Goal: Task Accomplishment & Management: Complete application form

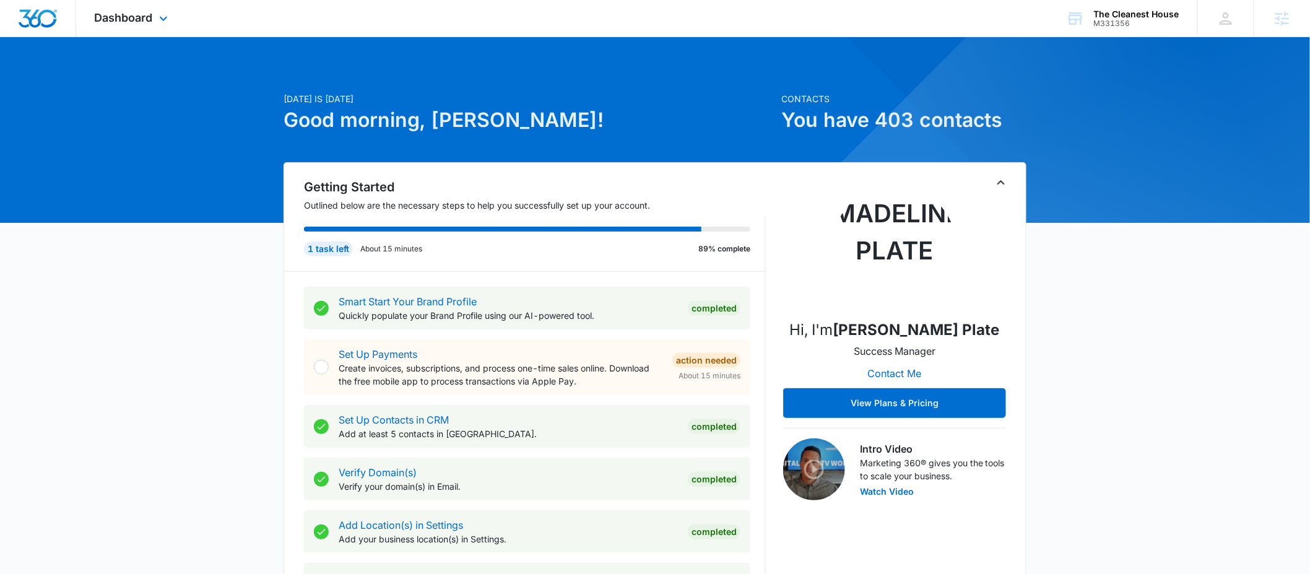
click at [147, 24] on div "Dashboard Apps Reputation Forms CRM Email Social POS Content Ads Intelligence F…" at bounding box center [132, 18] width 113 height 37
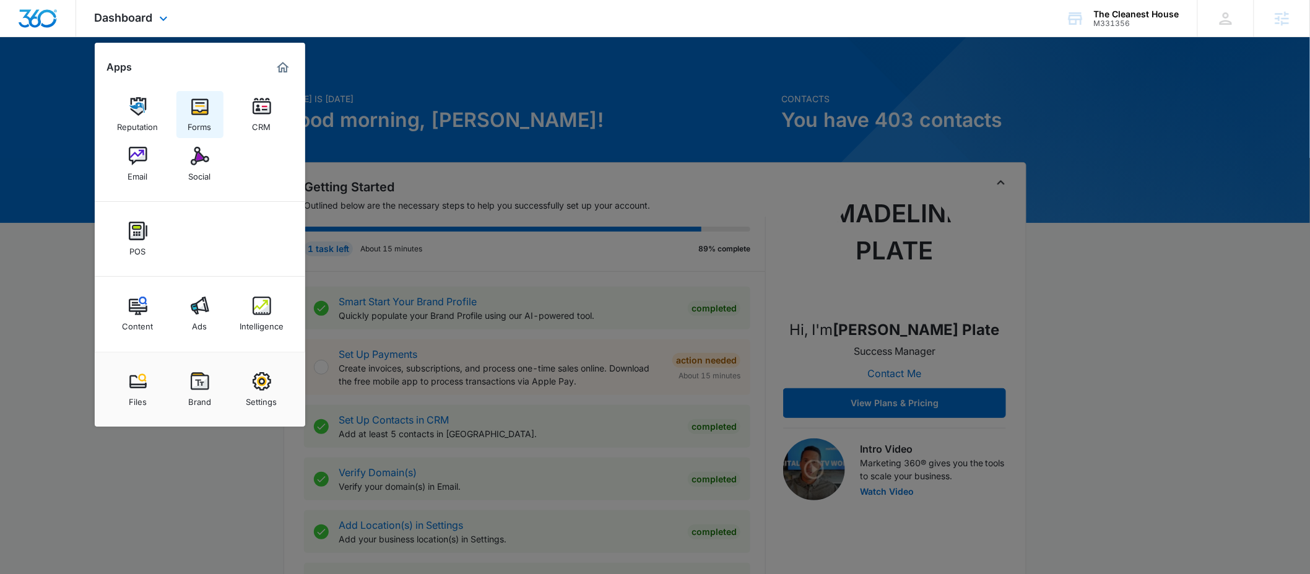
click at [198, 105] on img at bounding box center [200, 106] width 19 height 19
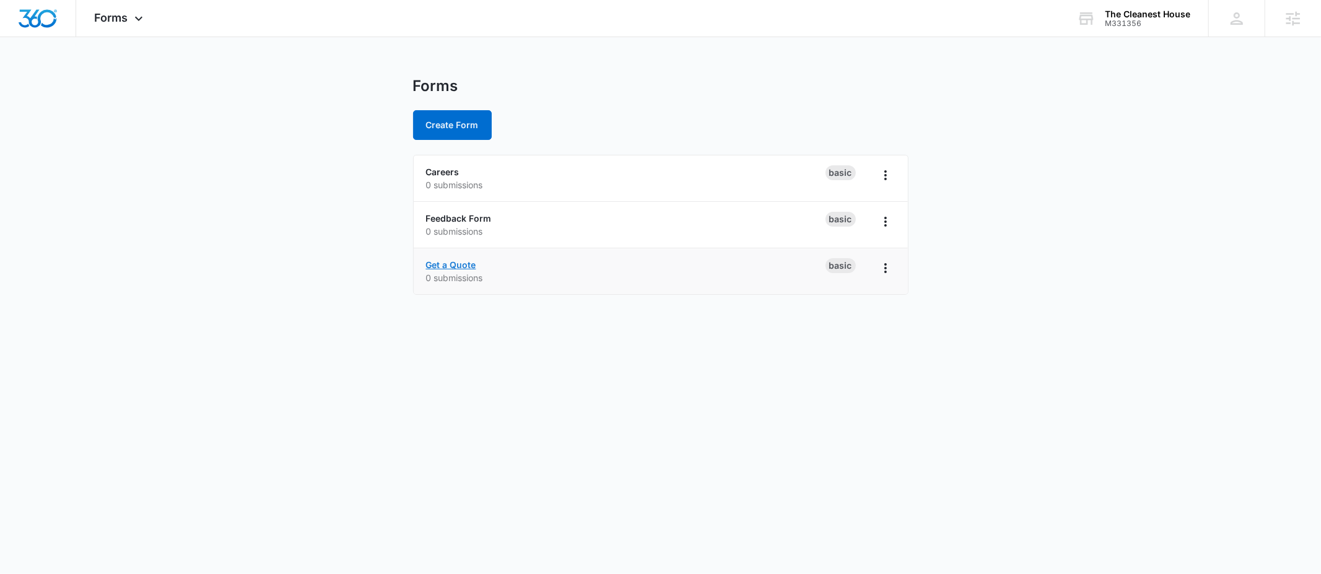
click at [451, 267] on link "Get a Quote" at bounding box center [451, 264] width 50 height 11
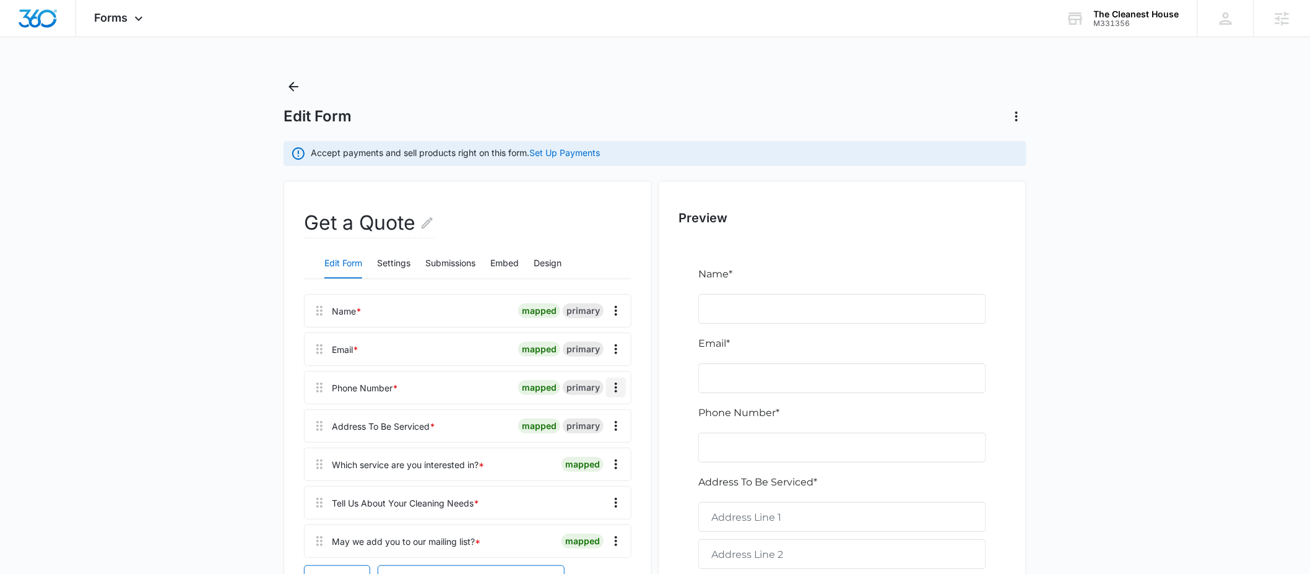
click at [612, 388] on icon "Overflow Menu" at bounding box center [616, 387] width 15 height 15
click at [588, 420] on div "Edit" at bounding box center [583, 422] width 26 height 9
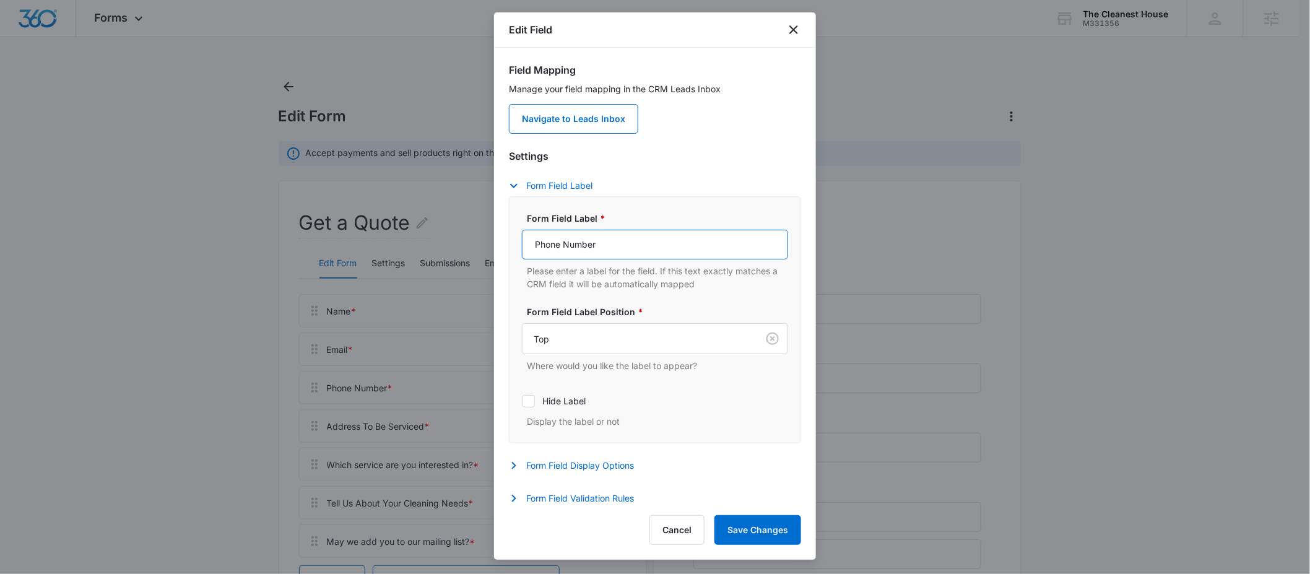
click at [588, 253] on input "Phone Number" at bounding box center [655, 245] width 266 height 30
type input "Phone"
click at [776, 541] on button "Save Changes" at bounding box center [758, 530] width 87 height 30
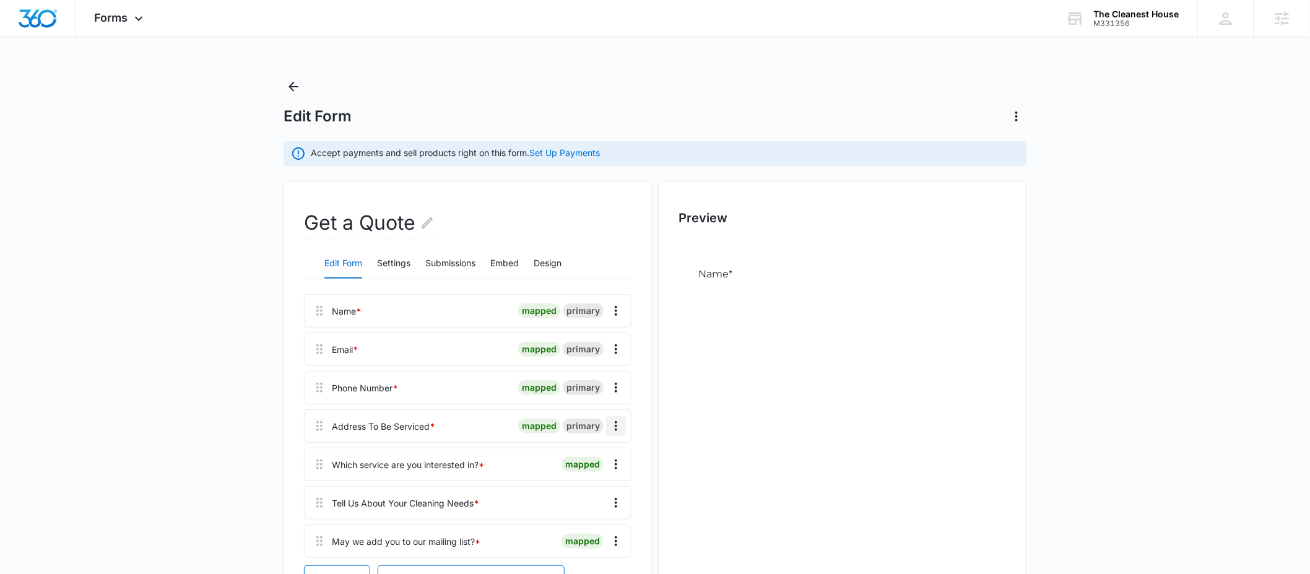
click at [607, 424] on button "Overflow Menu" at bounding box center [616, 426] width 20 height 20
click at [591, 458] on div "Edit" at bounding box center [583, 460] width 26 height 9
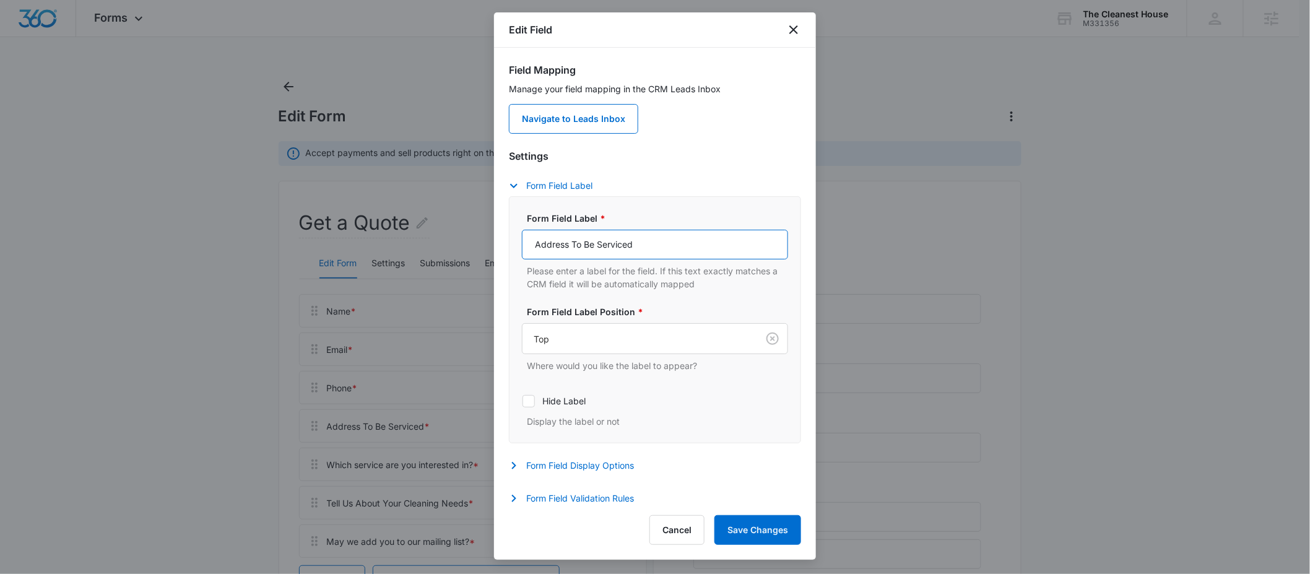
click at [642, 253] on input "Address To Be Serviced" at bounding box center [655, 245] width 266 height 30
drag, startPoint x: 598, startPoint y: 247, endPoint x: 441, endPoint y: 248, distance: 157.3
click at [441, 248] on body "Forms Apps Reputation Forms CRM Email Social POS Content Ads Intelligence Files…" at bounding box center [655, 504] width 1310 height 1008
click at [599, 246] on input "Service" at bounding box center [655, 245] width 266 height 30
type input "Service Address"
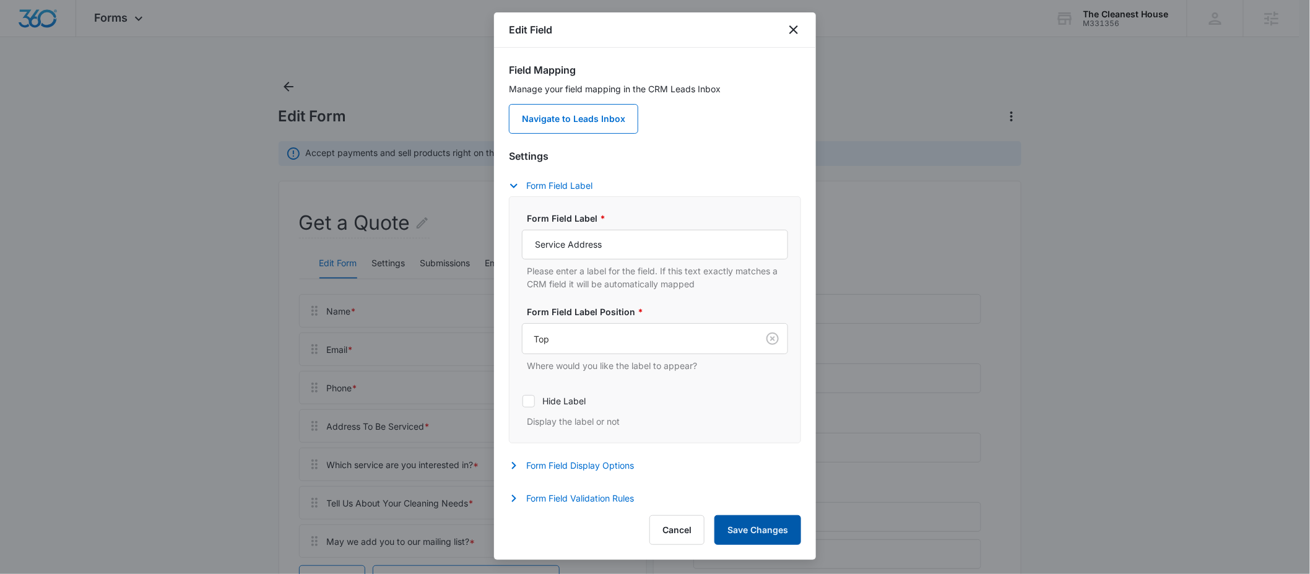
click at [741, 527] on button "Save Changes" at bounding box center [758, 530] width 87 height 30
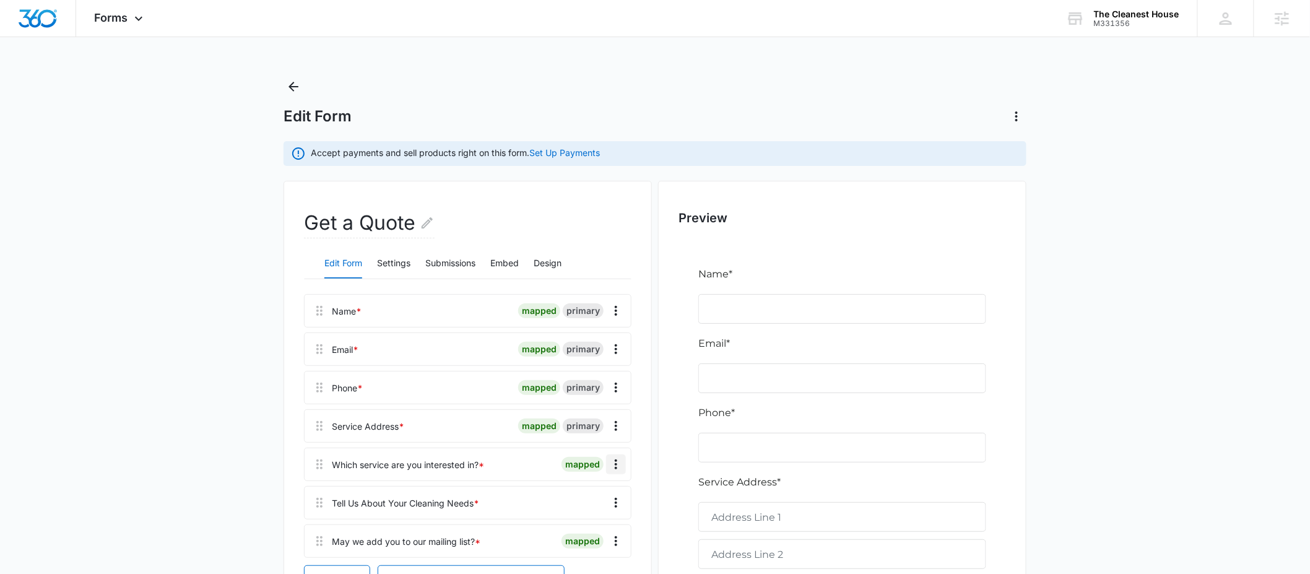
click at [620, 460] on icon "Overflow Menu" at bounding box center [616, 464] width 15 height 15
click at [597, 500] on button "Edit" at bounding box center [590, 499] width 71 height 19
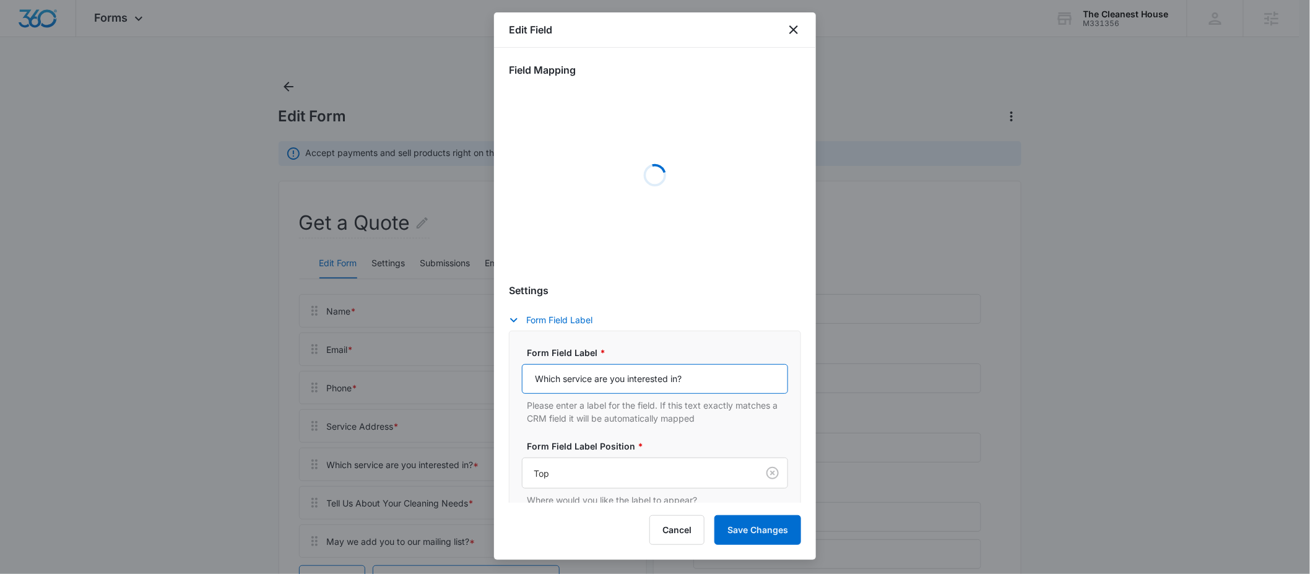
click at [641, 384] on input "Which service are you interested in?" at bounding box center [655, 379] width 266 height 30
select select "350"
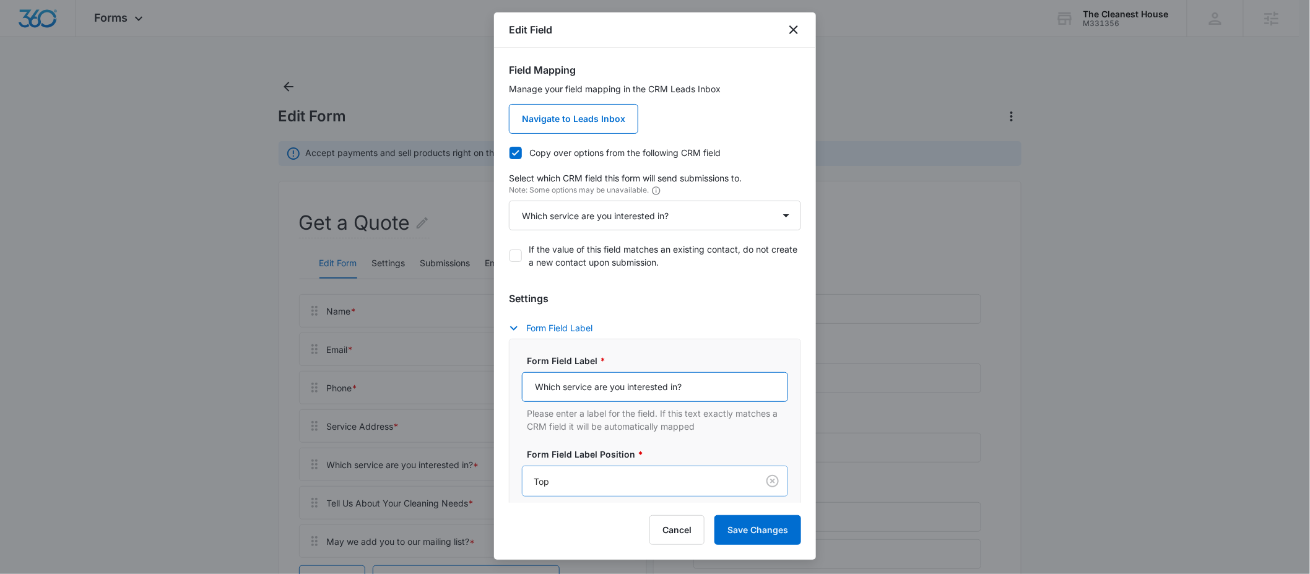
paste input "of our non-toxic cleaning services"
type input "Which of our non-toxic cleaning services are you interested in?"
click at [783, 536] on button "Save Changes" at bounding box center [758, 530] width 87 height 30
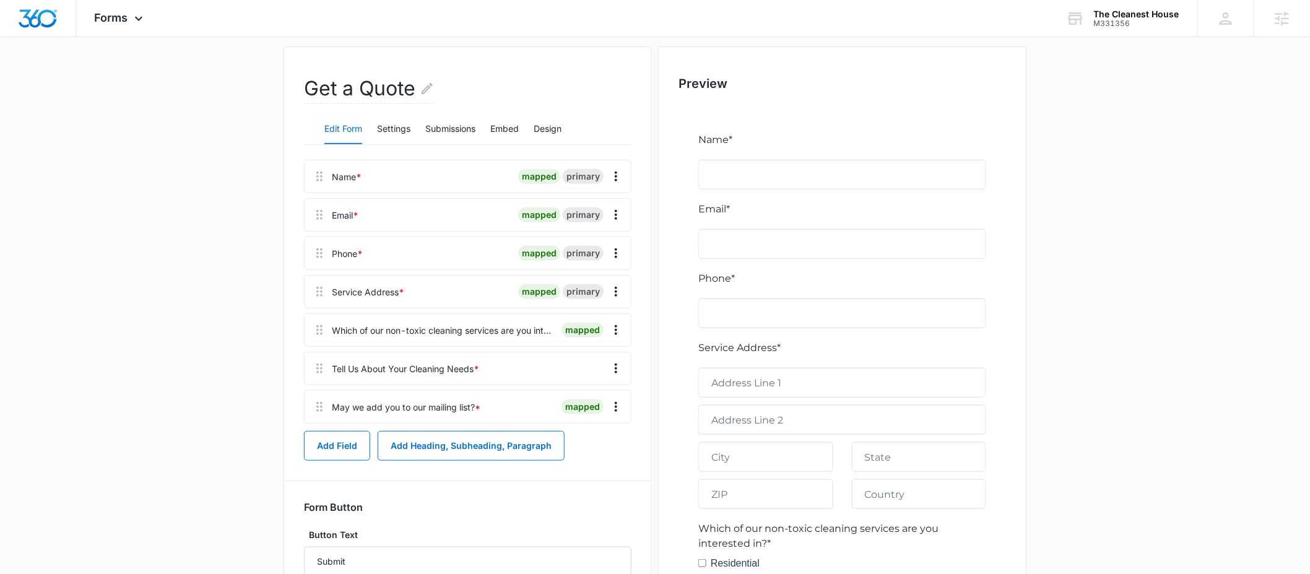
scroll to position [53, 0]
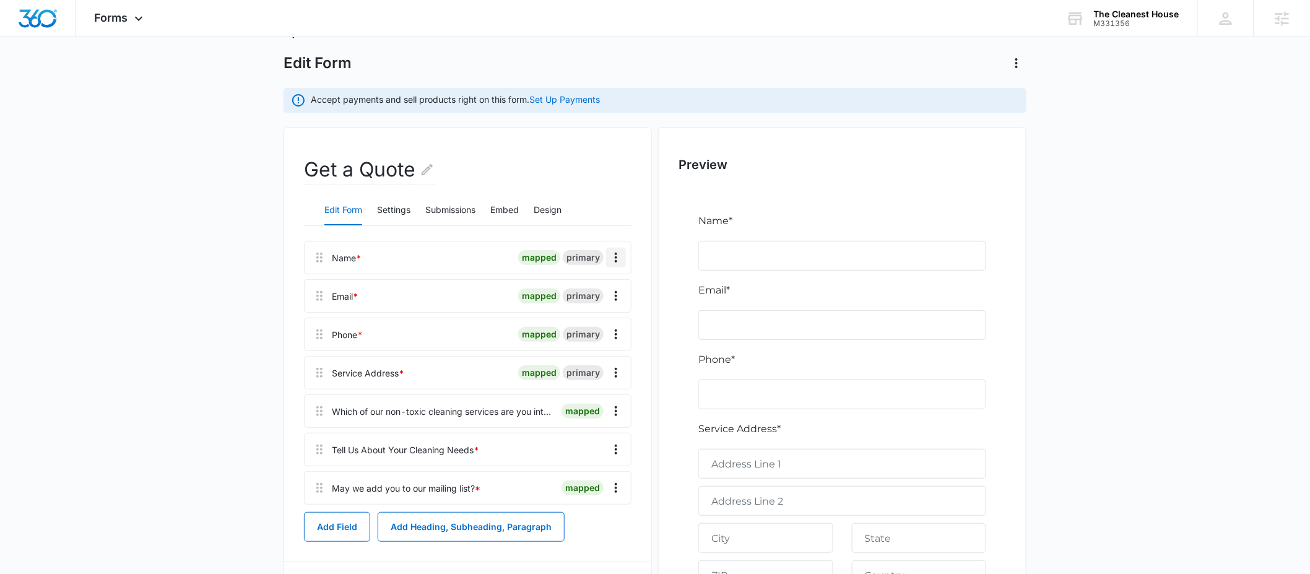
click at [616, 259] on icon "Overflow Menu" at bounding box center [616, 257] width 15 height 15
click at [458, 383] on div at bounding box center [461, 373] width 104 height 32
click at [616, 411] on icon "Overflow Menu" at bounding box center [616, 411] width 2 height 10
click at [606, 442] on button "Edit" at bounding box center [590, 446] width 71 height 19
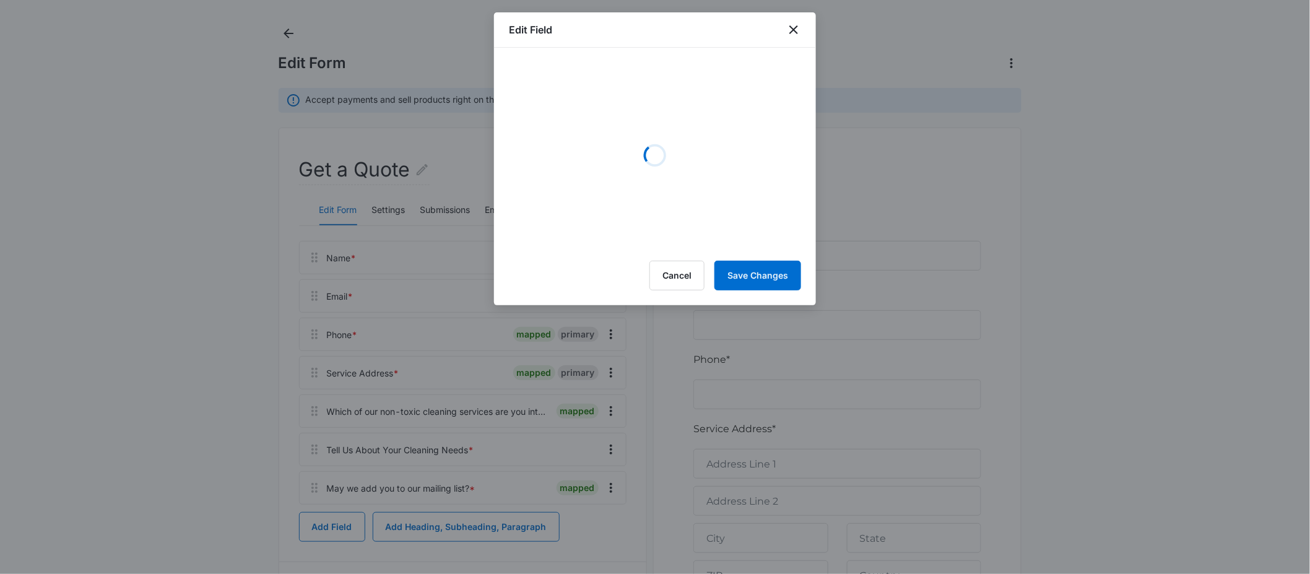
select select "350"
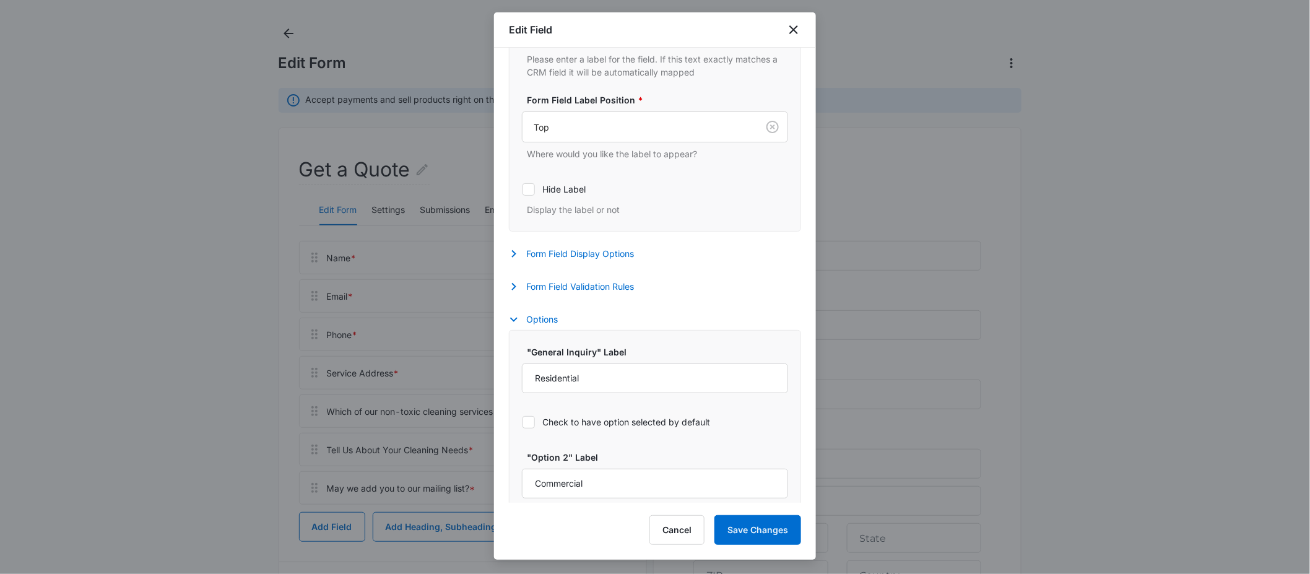
scroll to position [514, 0]
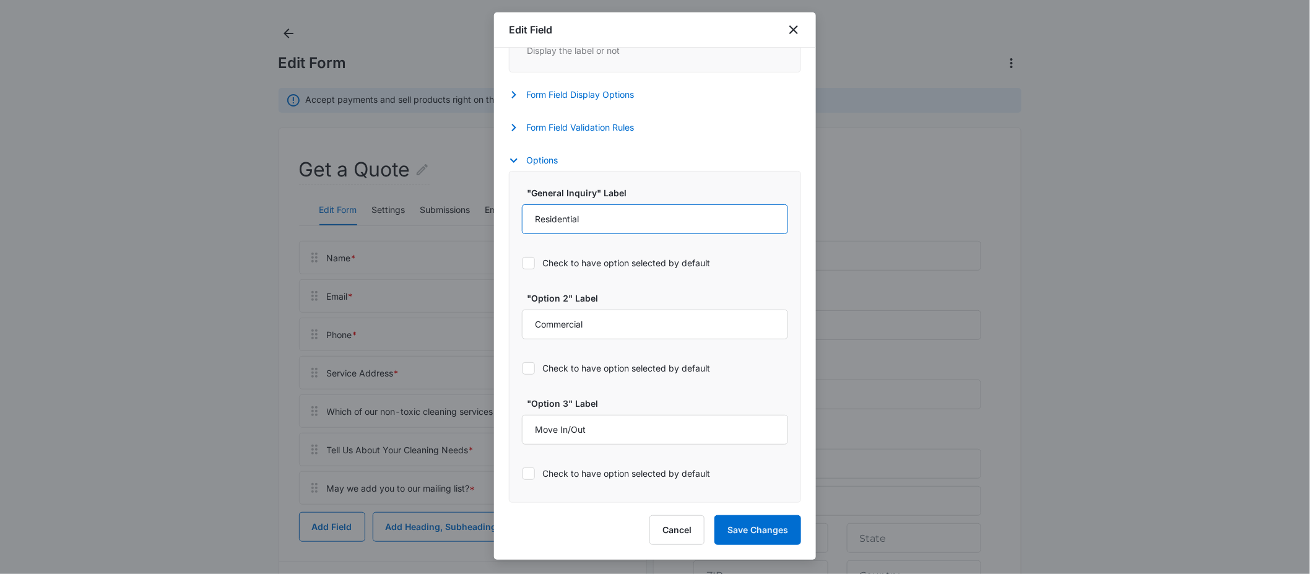
drag, startPoint x: 610, startPoint y: 227, endPoint x: 413, endPoint y: 225, distance: 196.9
click at [413, 225] on body "Forms Apps Reputation Forms CRM Email Social POS Content Ads Intelligence Files…" at bounding box center [655, 458] width 1310 height 1022
paste input "Residential - Single Appointment"
type input "Residential - Single Appointment"
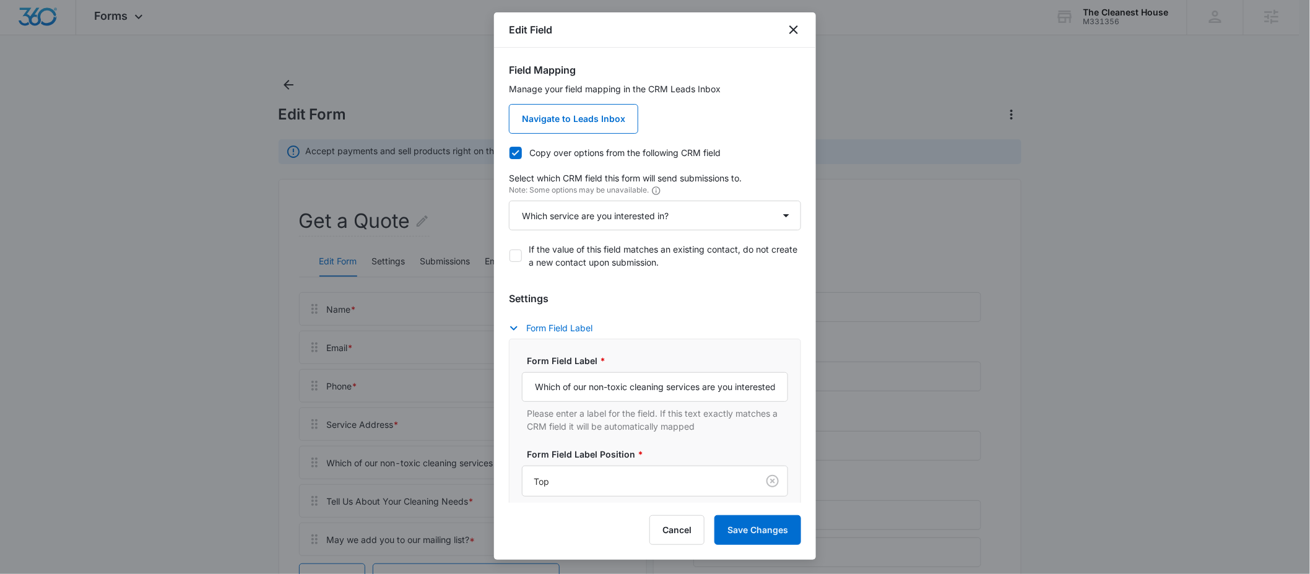
scroll to position [0, 0]
click at [673, 534] on button "Cancel" at bounding box center [677, 530] width 55 height 30
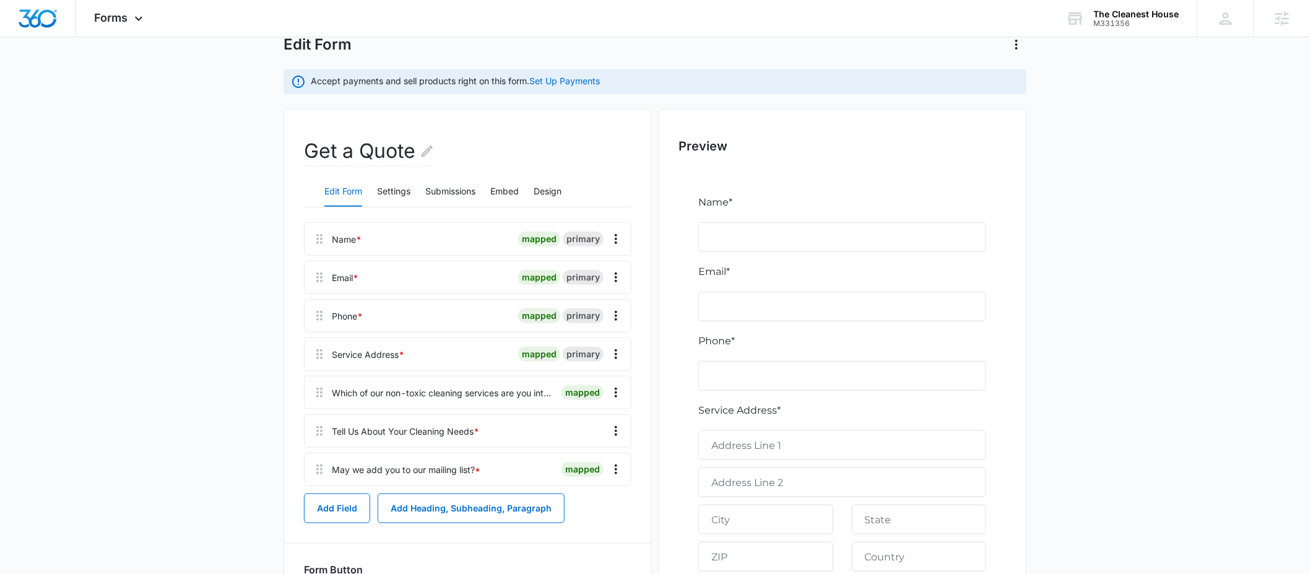
scroll to position [157, 0]
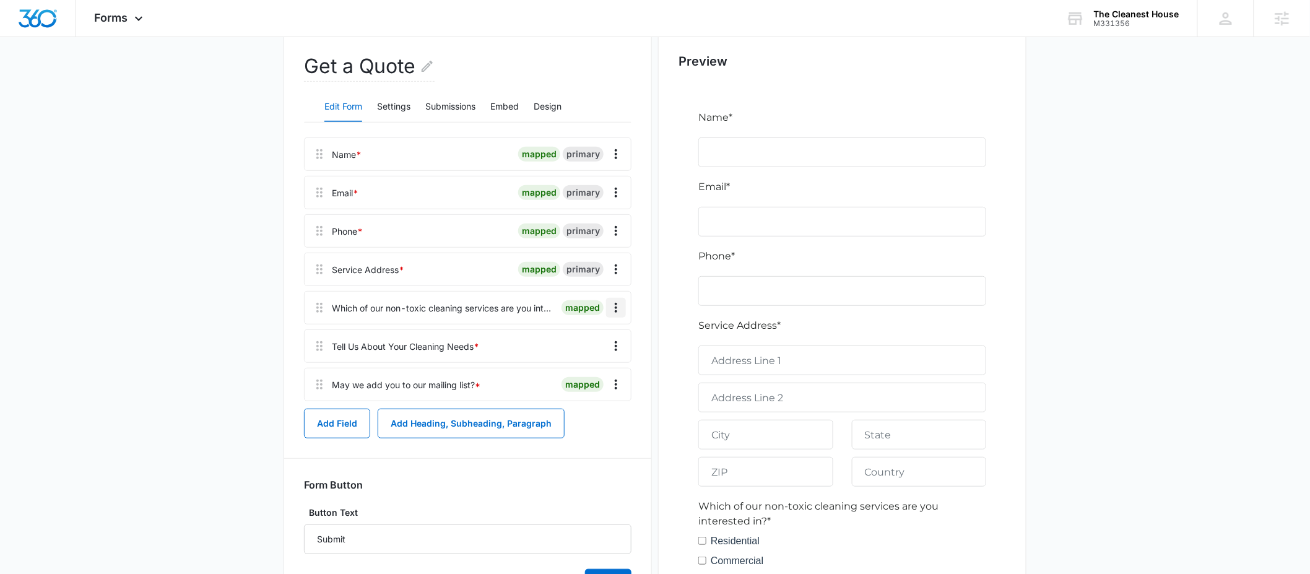
click at [612, 307] on icon "Overflow Menu" at bounding box center [616, 307] width 15 height 15
click at [329, 418] on button "Add Field" at bounding box center [337, 424] width 66 height 30
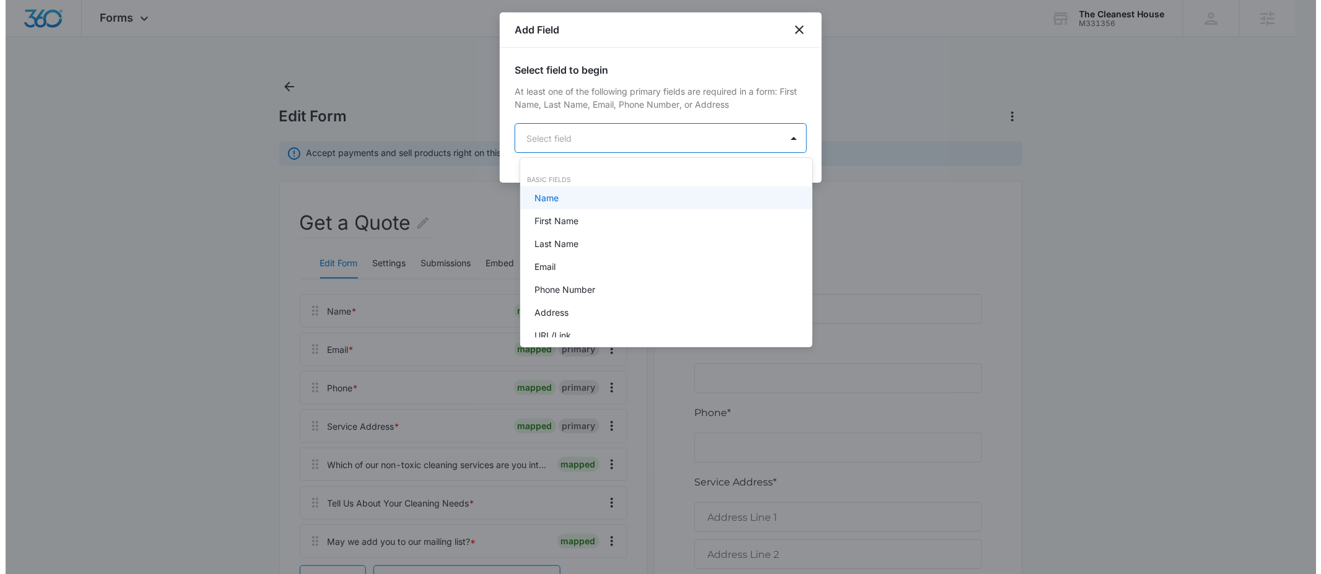
scroll to position [0, 0]
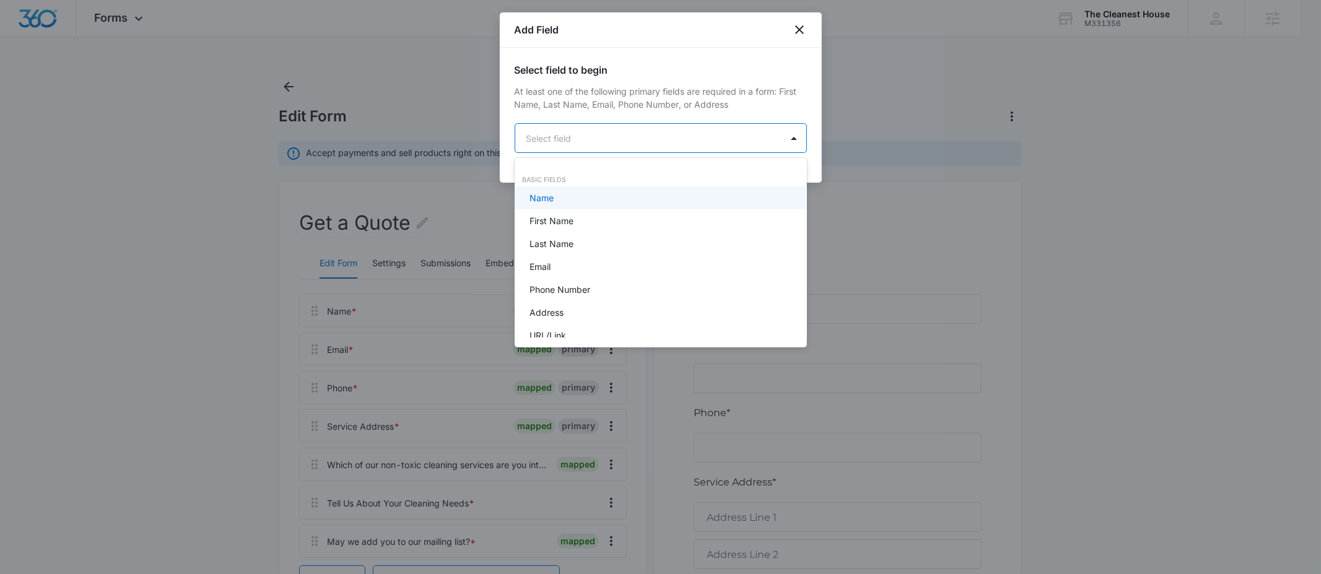
click at [567, 135] on body "Forms Apps Reputation Forms CRM Email Social POS Content Ads Intelligence Files…" at bounding box center [660, 287] width 1321 height 574
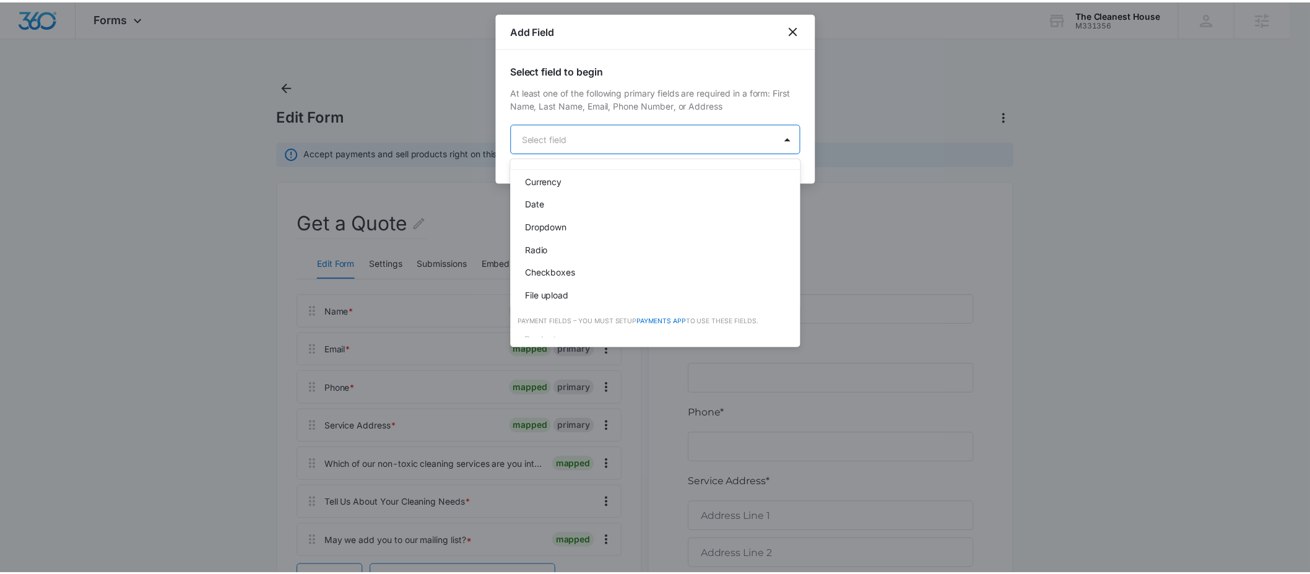
scroll to position [249, 0]
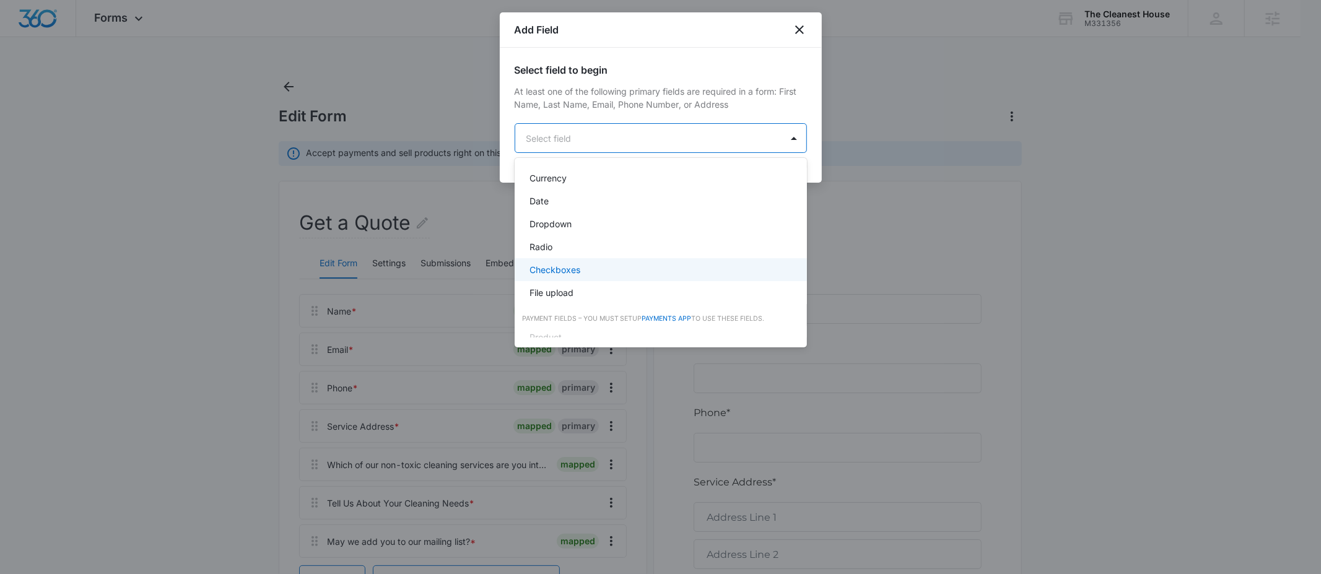
click at [554, 269] on p "Checkboxes" at bounding box center [554, 269] width 51 height 13
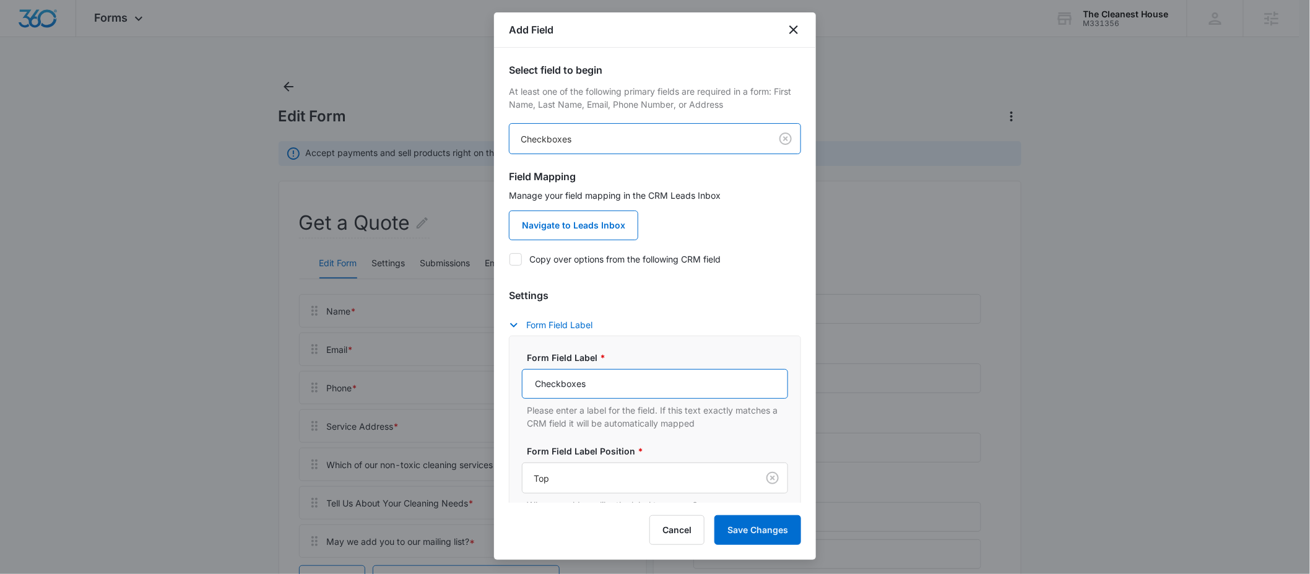
click at [604, 391] on input "Checkboxes" at bounding box center [655, 384] width 266 height 30
paste input "Which of our non-toxic cleaning services are you interested in?"
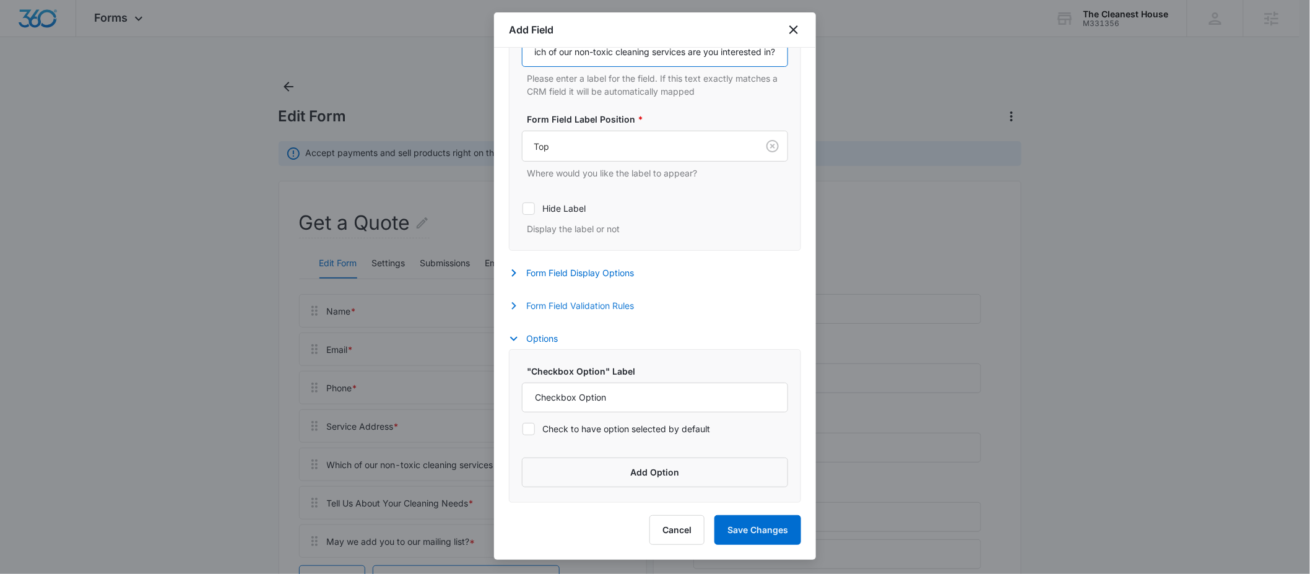
type input "Which of our non-toxic cleaning services are you interested in?"
click at [574, 304] on button "Form Field Validation Rules" at bounding box center [577, 305] width 137 height 15
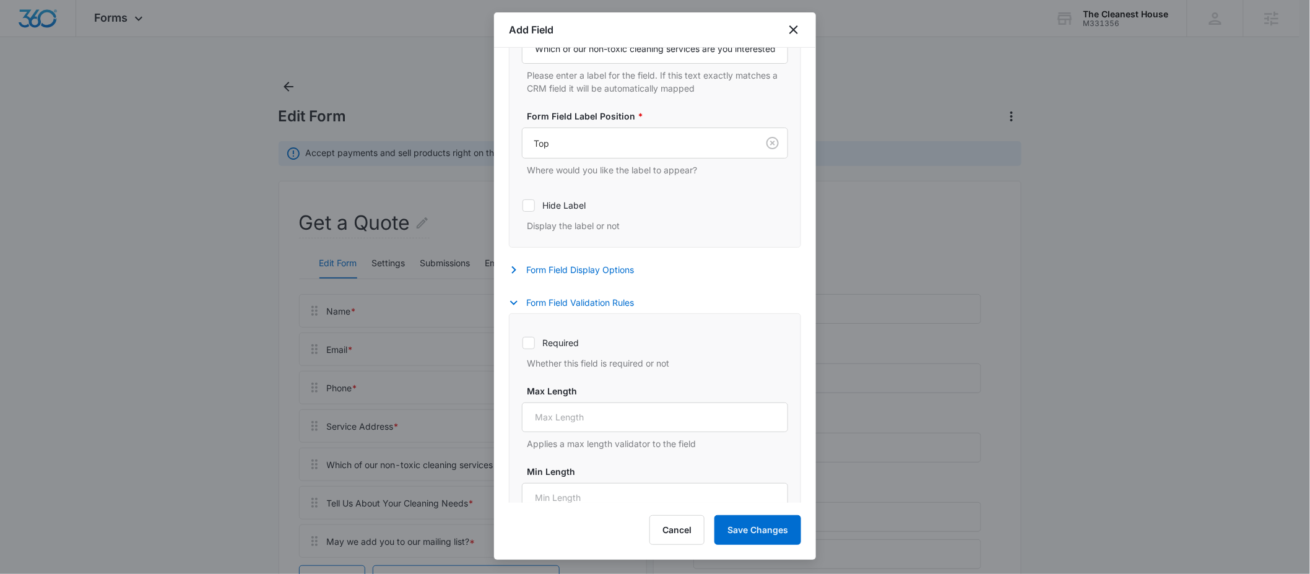
click at [566, 346] on label "Required" at bounding box center [655, 342] width 266 height 13
click at [523, 343] on input "Required" at bounding box center [522, 342] width 1 height 1
checkbox input "true"
click at [579, 300] on button "Form Field Validation Rules" at bounding box center [577, 302] width 137 height 15
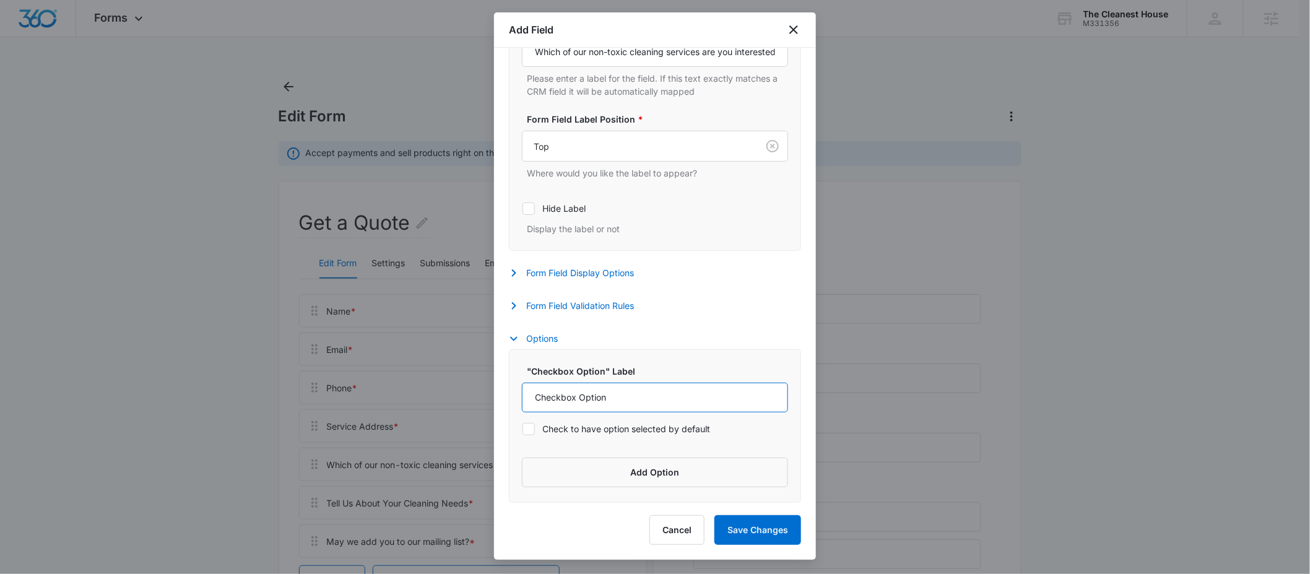
click at [602, 407] on input "Checkbox Option" at bounding box center [655, 398] width 266 height 30
paste input "Residential - Single Appointment"
type input "Residential - Single Appointment"
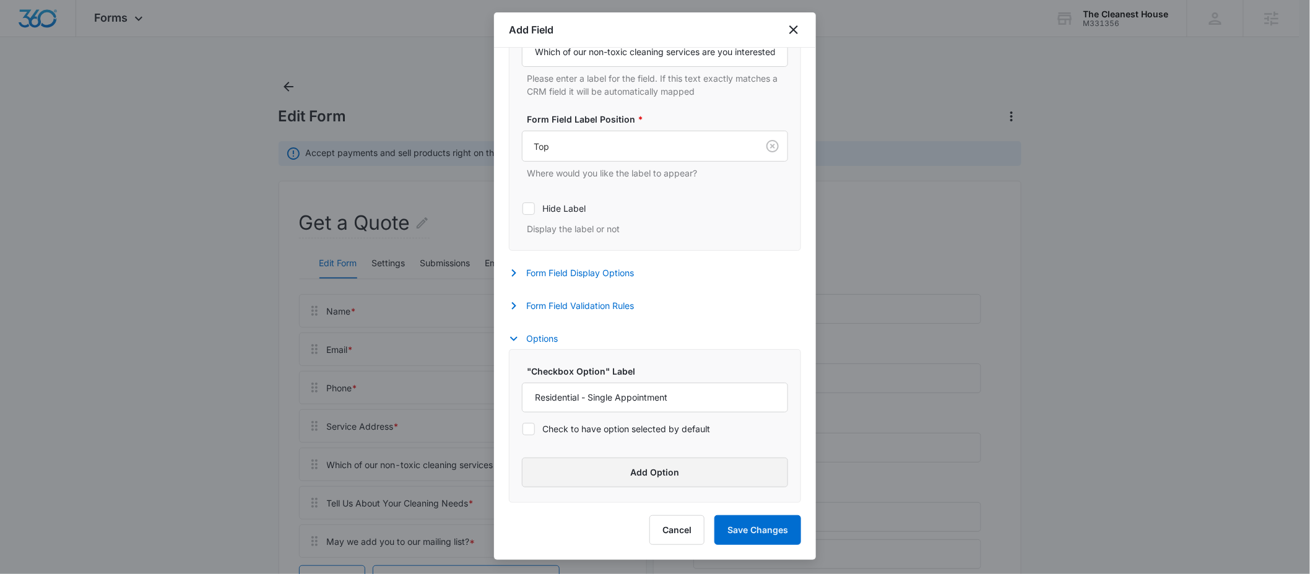
click at [620, 468] on button "Add Option" at bounding box center [655, 473] width 266 height 30
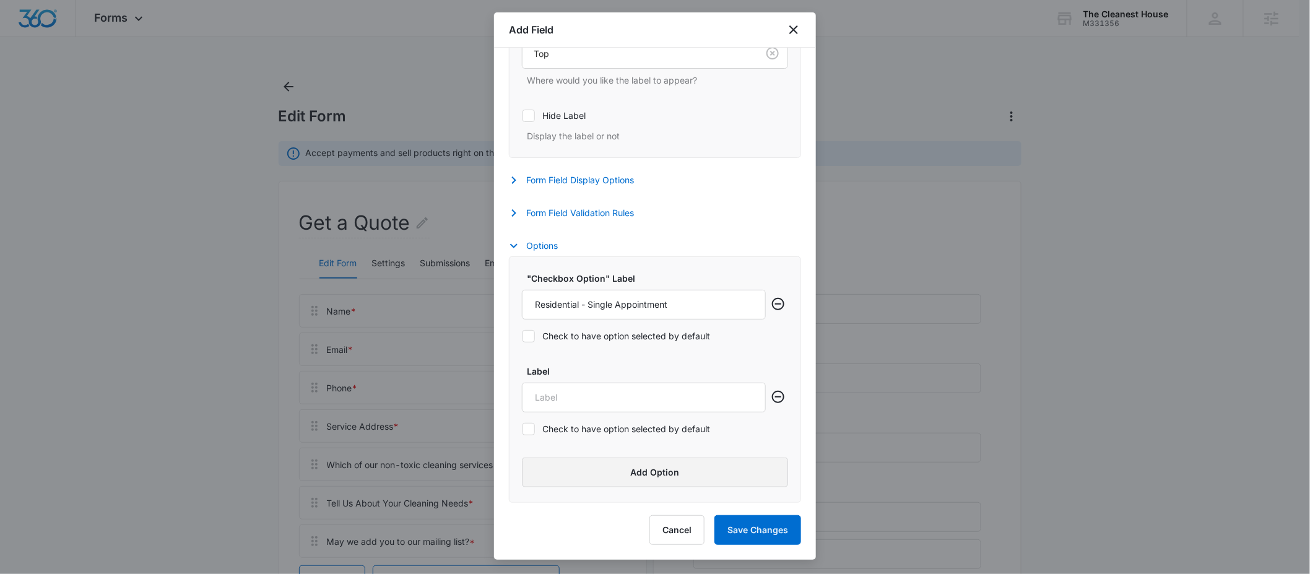
click at [618, 469] on button "Add Option" at bounding box center [655, 473] width 266 height 30
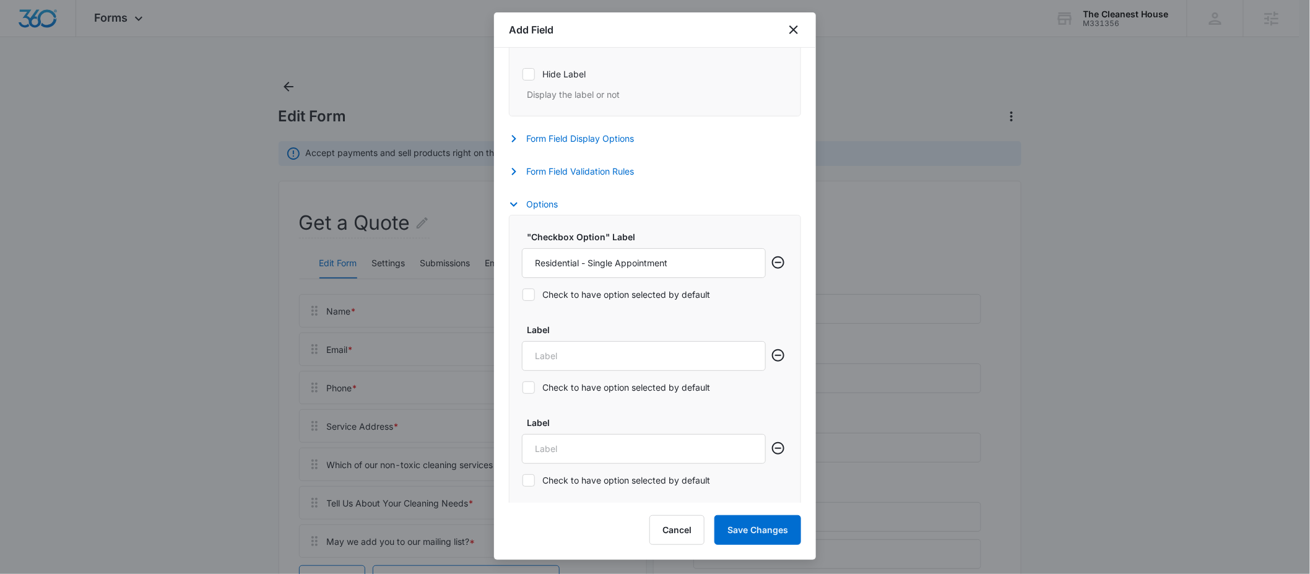
scroll to position [521, 0]
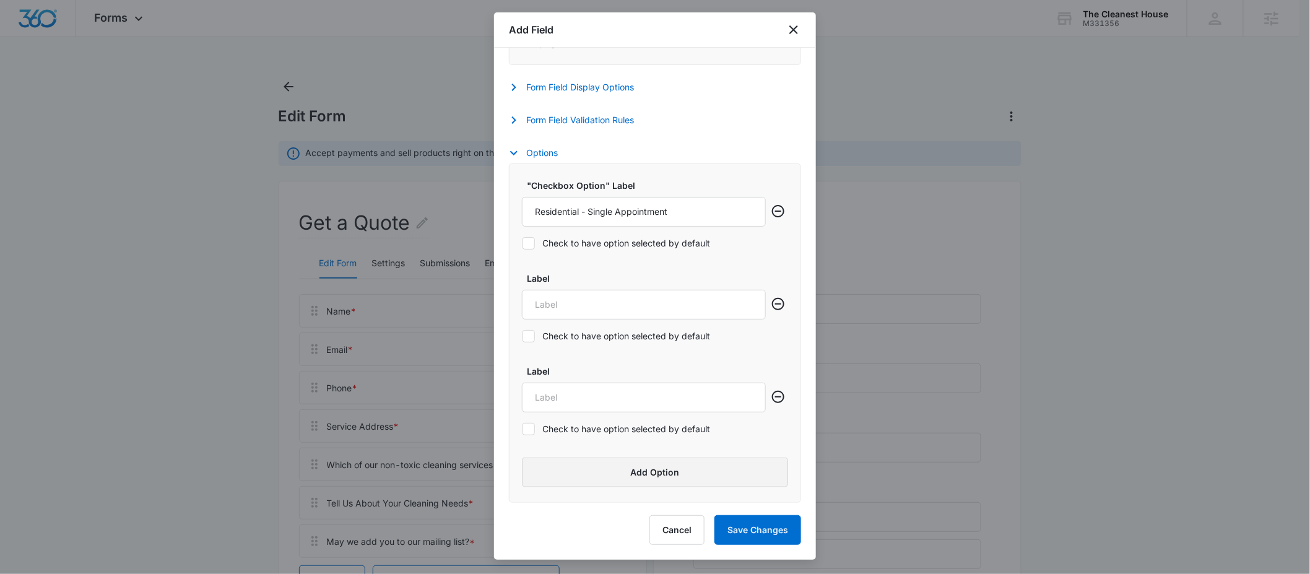
click at [618, 469] on button "Add Option" at bounding box center [655, 473] width 266 height 30
click at [687, 303] on input "Label" at bounding box center [644, 302] width 244 height 30
paste input "Residential Recurring Service"
type input "Residential Recurring Service"
click at [586, 401] on input "Label" at bounding box center [644, 395] width 244 height 30
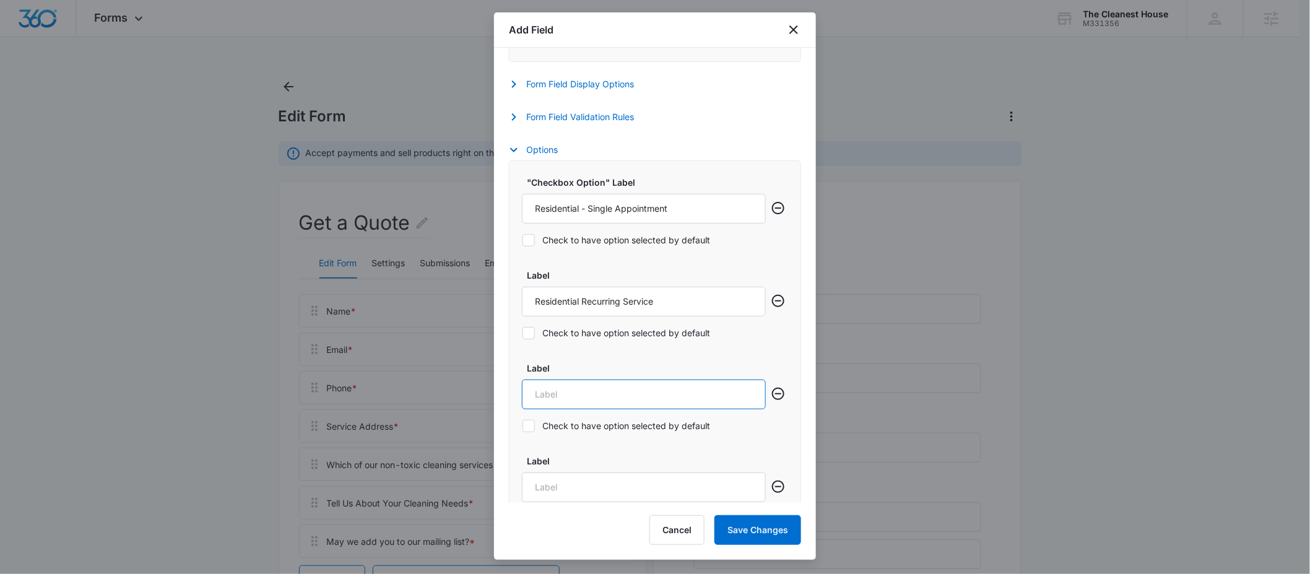
paste input "Move-In/Move-Out"
type input "Move-In/Move-Out"
click at [539, 492] on input "Label" at bounding box center [644, 487] width 244 height 30
paste input "Business/Office Cleaning"
type input "Business/Office Cleaning"
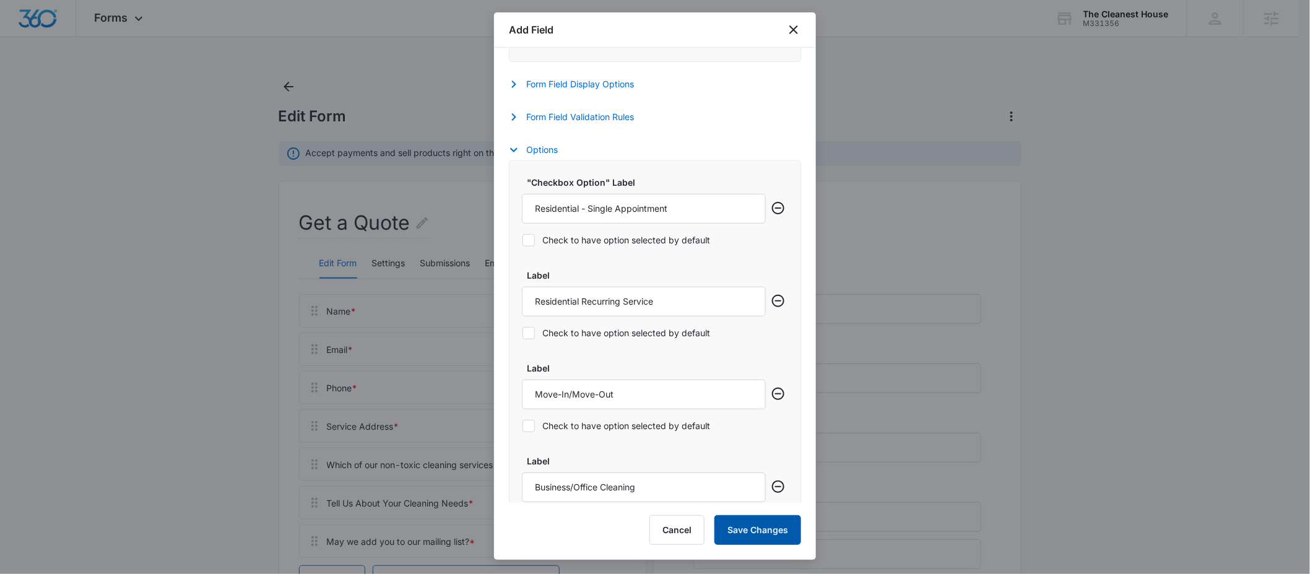
click at [739, 518] on button "Save Changes" at bounding box center [758, 530] width 87 height 30
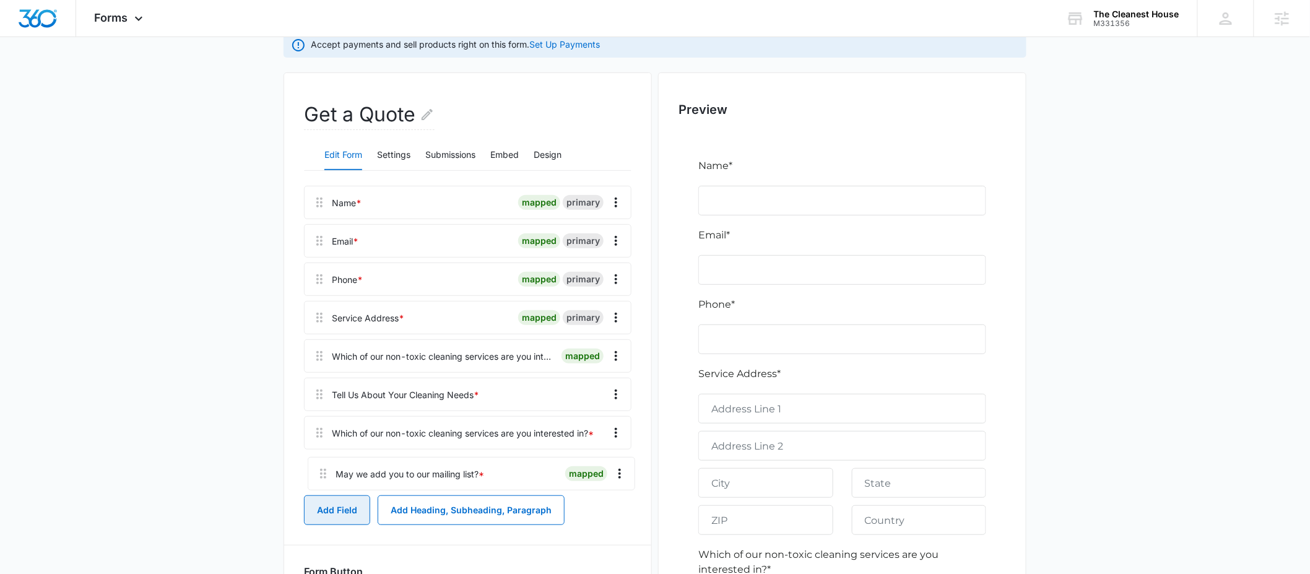
scroll to position [114, 0]
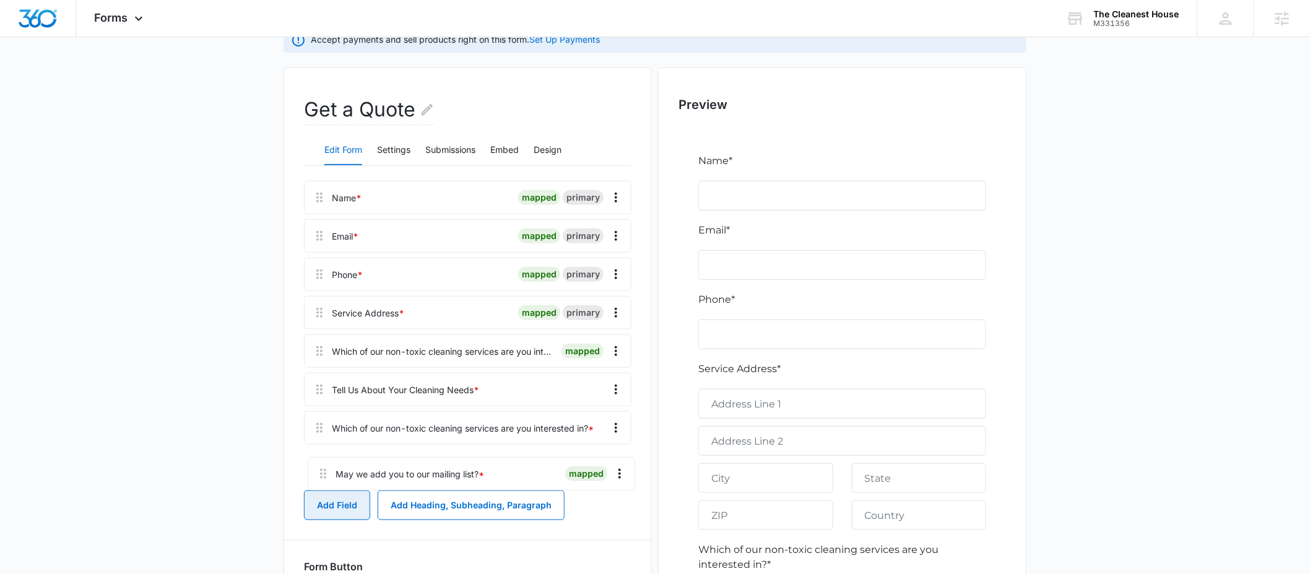
drag, startPoint x: 317, startPoint y: 468, endPoint x: 321, endPoint y: 476, distance: 8.9
click at [321, 476] on div "Name * mapped primary Email * mapped primary Phone * mapped primary Service Add…" at bounding box center [468, 332] width 328 height 302
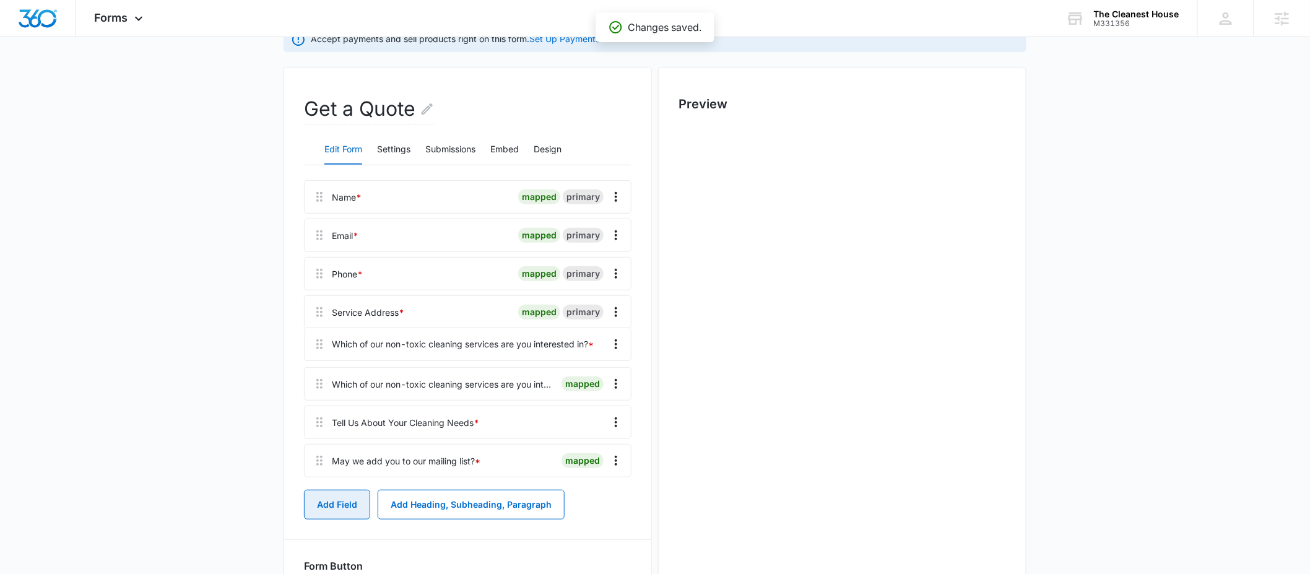
scroll to position [0, 0]
drag, startPoint x: 325, startPoint y: 426, endPoint x: 323, endPoint y: 329, distance: 96.6
click at [323, 329] on div "Name * mapped primary Email * mapped primary Phone * mapped primary Service Add…" at bounding box center [468, 331] width 328 height 302
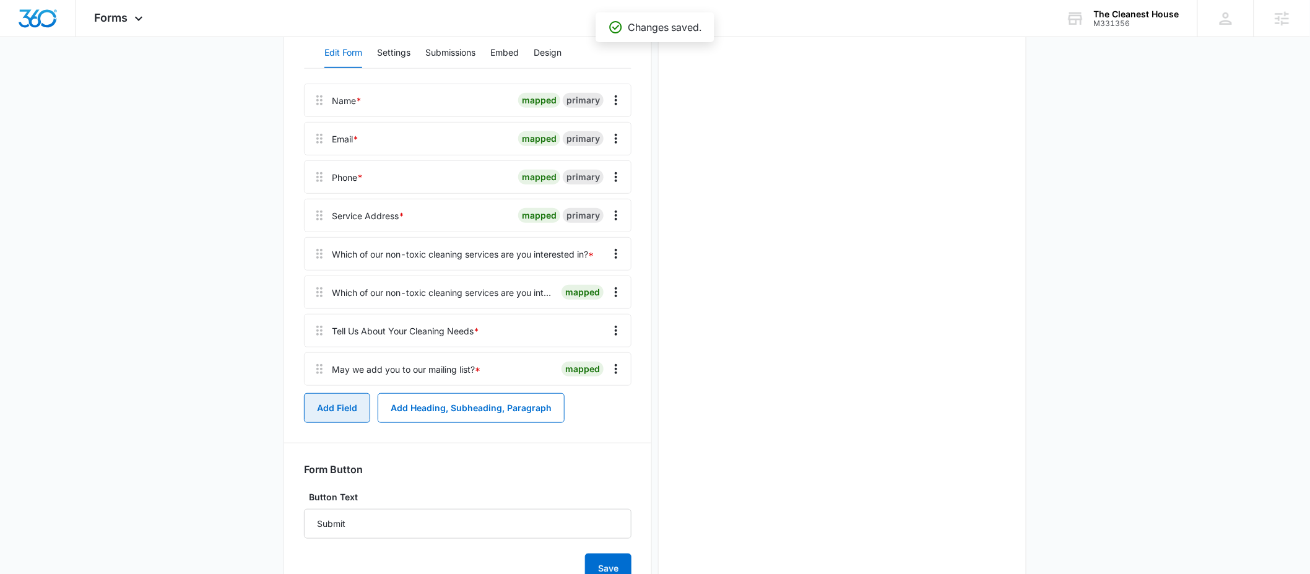
scroll to position [264, 0]
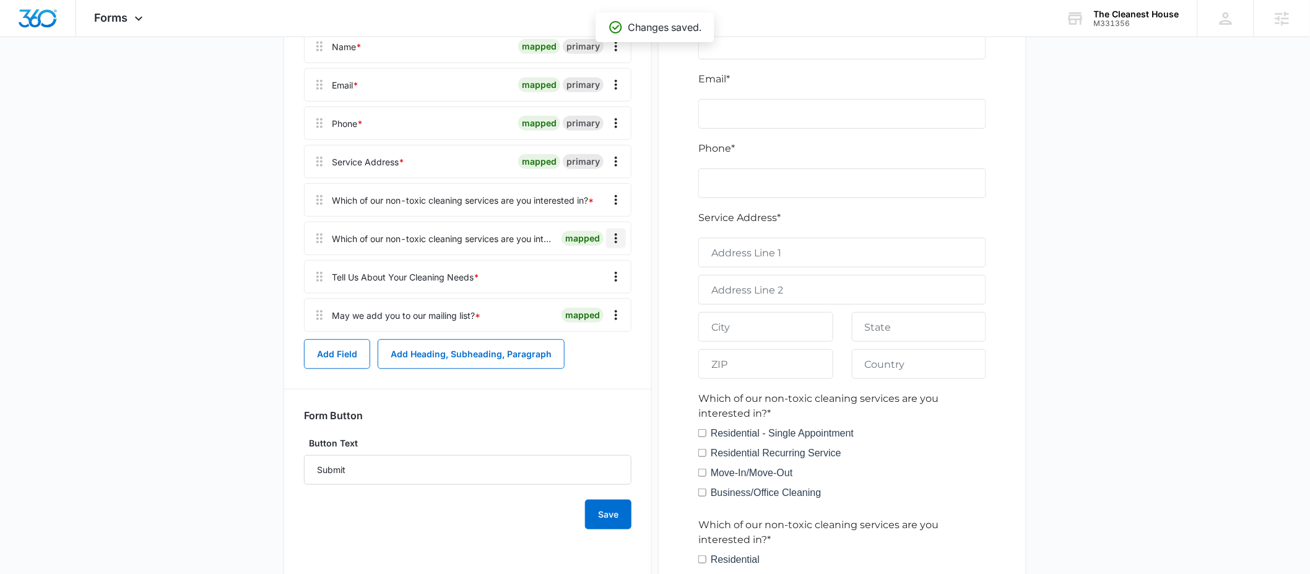
click at [614, 236] on icon "Overflow Menu" at bounding box center [616, 238] width 15 height 15
click at [577, 294] on div "Delete" at bounding box center [583, 291] width 26 height 9
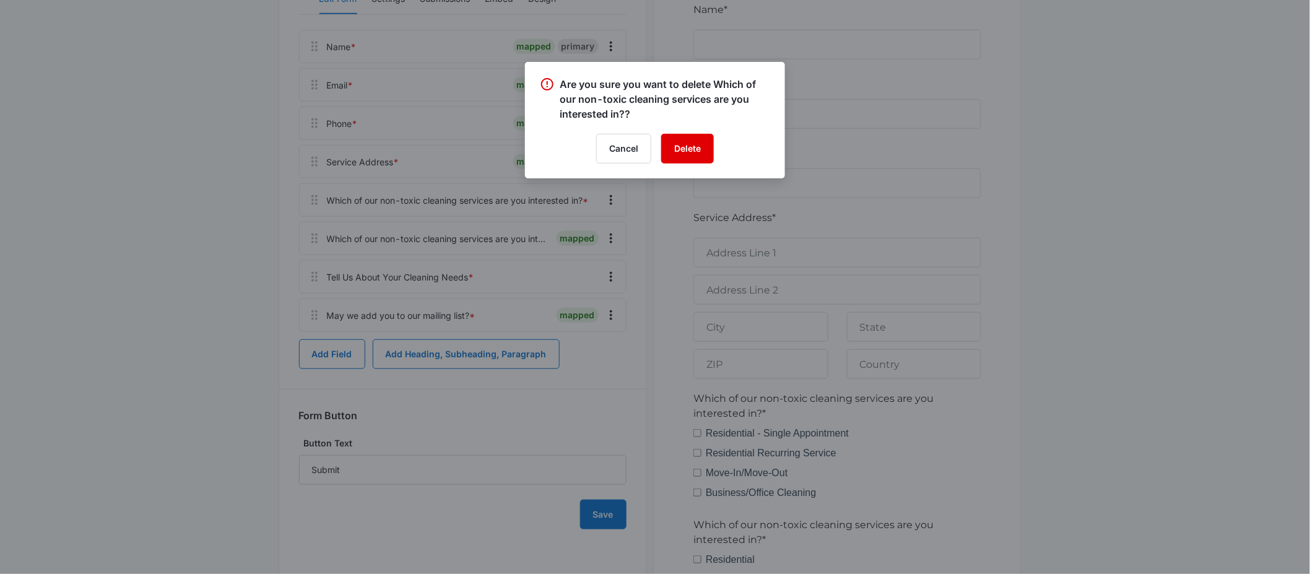
click at [698, 146] on button "Delete" at bounding box center [687, 149] width 53 height 30
click at [465, 271] on div at bounding box center [655, 287] width 1310 height 574
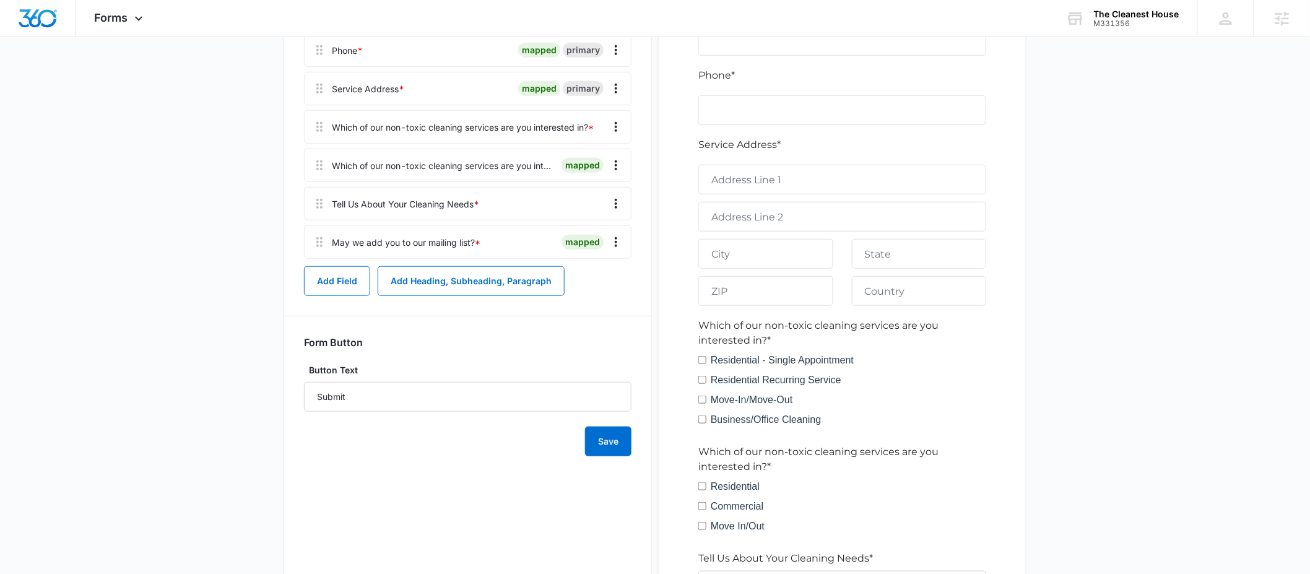
scroll to position [337, 0]
click at [617, 201] on icon "Overflow Menu" at bounding box center [616, 204] width 15 height 15
click at [598, 236] on button "Edit" at bounding box center [590, 239] width 71 height 19
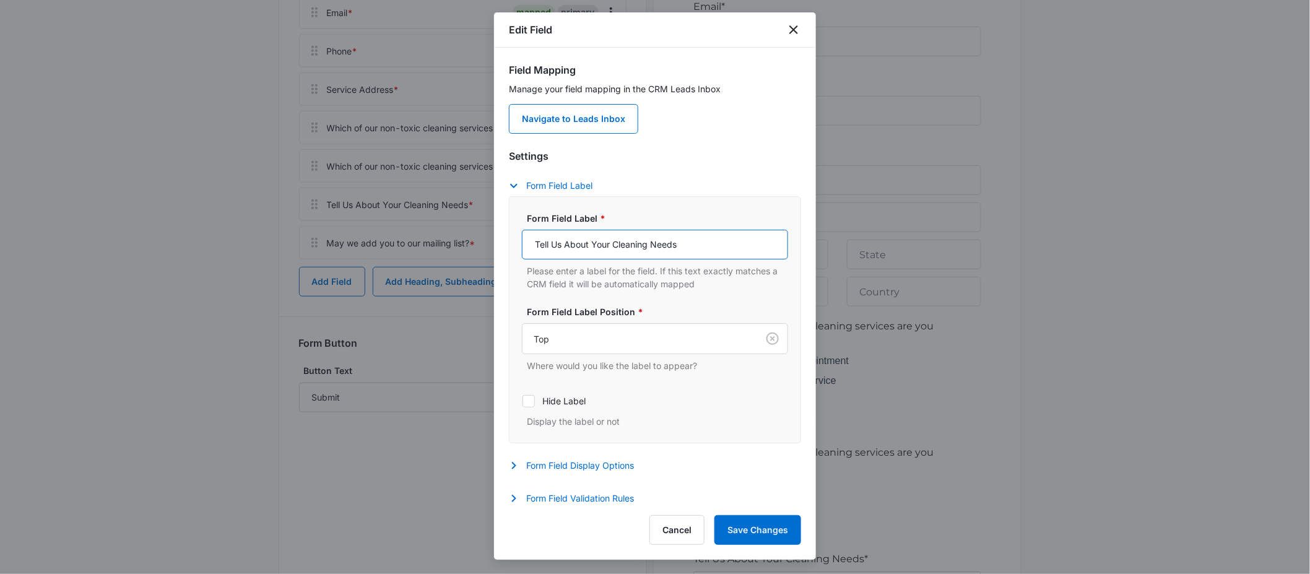
click at [625, 248] on input "Tell Us About Your Cleaning Needs" at bounding box center [655, 245] width 266 height 30
paste input "Who is currently doing the cleaning?"
type input "Who is currently doing the cleaning?"
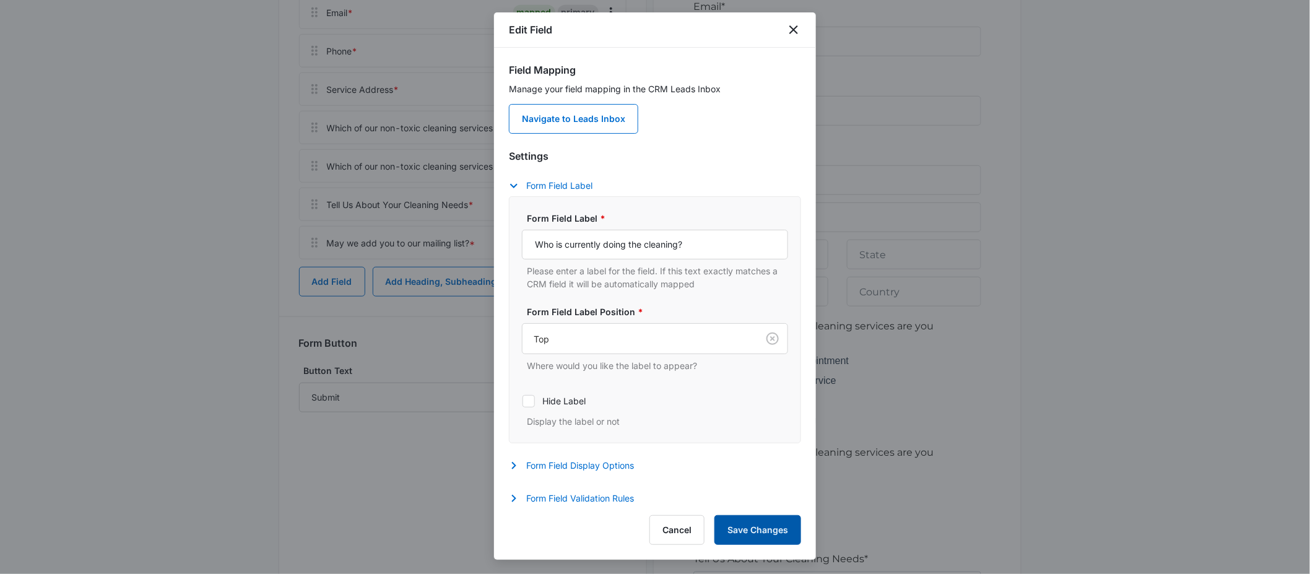
click at [786, 537] on button "Save Changes" at bounding box center [758, 530] width 87 height 30
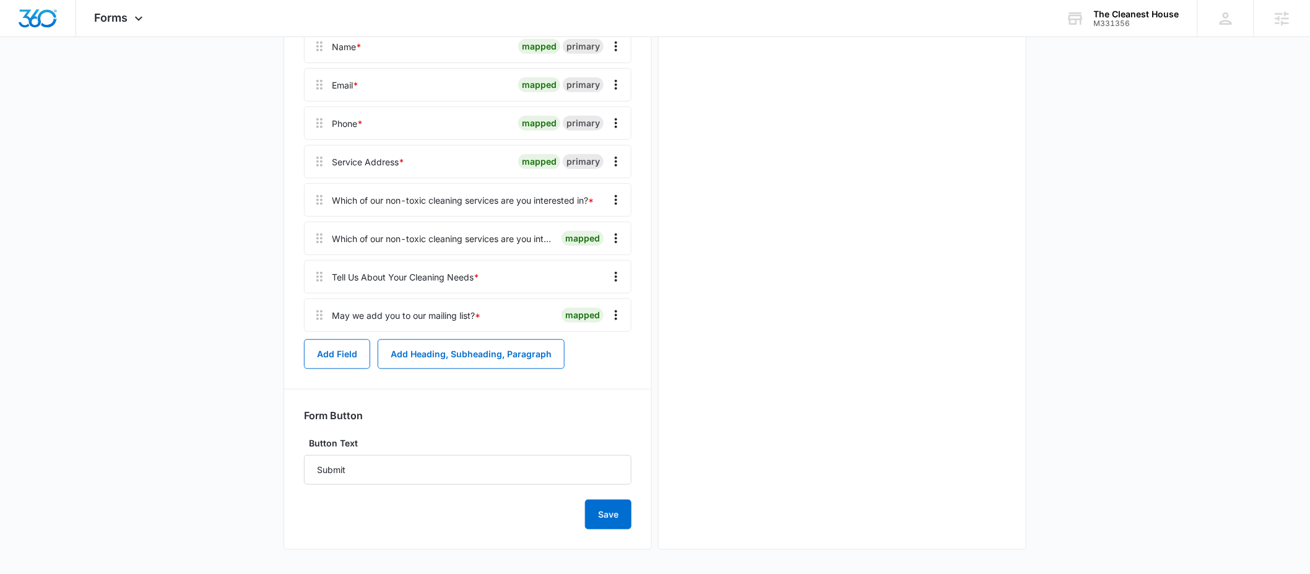
scroll to position [0, 0]
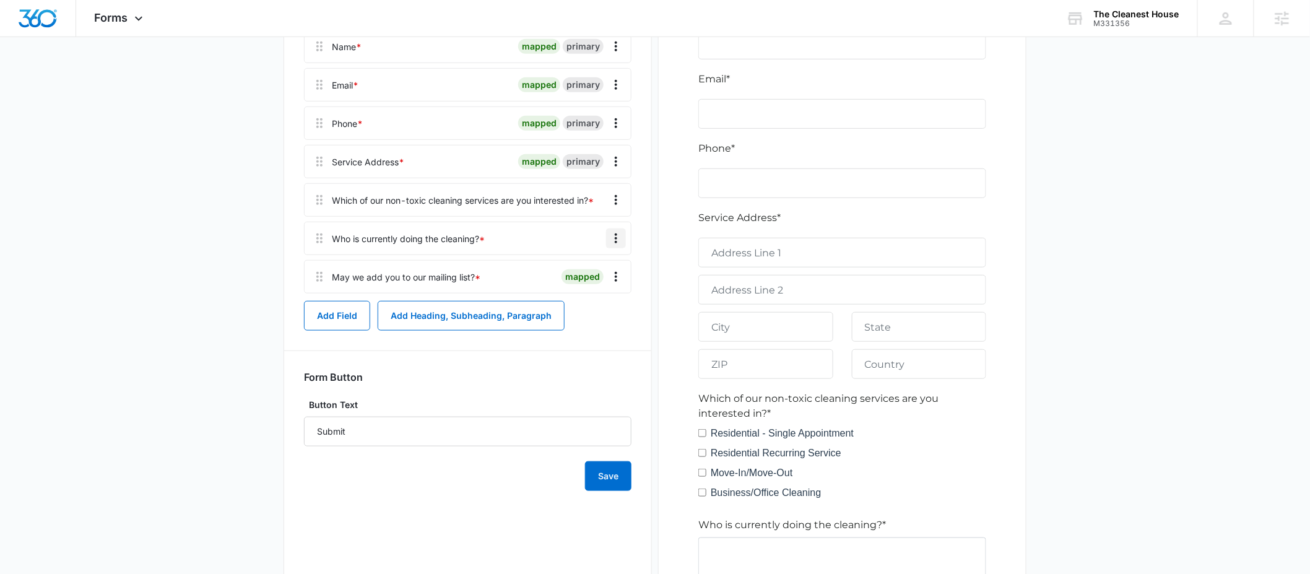
click at [614, 237] on icon "Overflow Menu" at bounding box center [616, 238] width 15 height 15
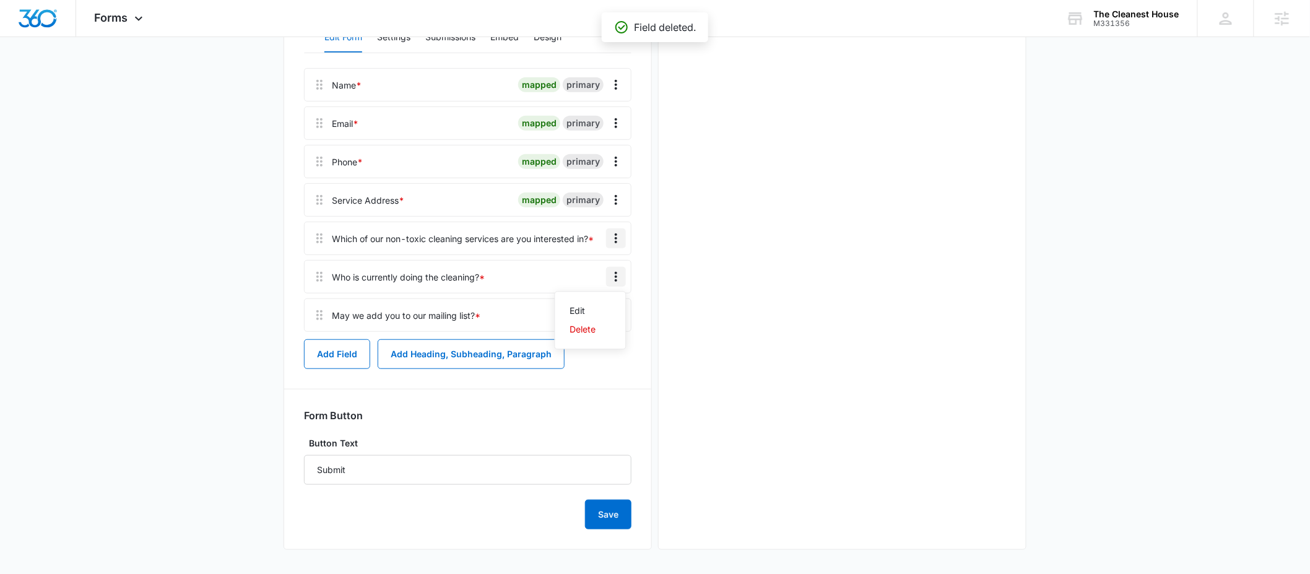
scroll to position [264, 0]
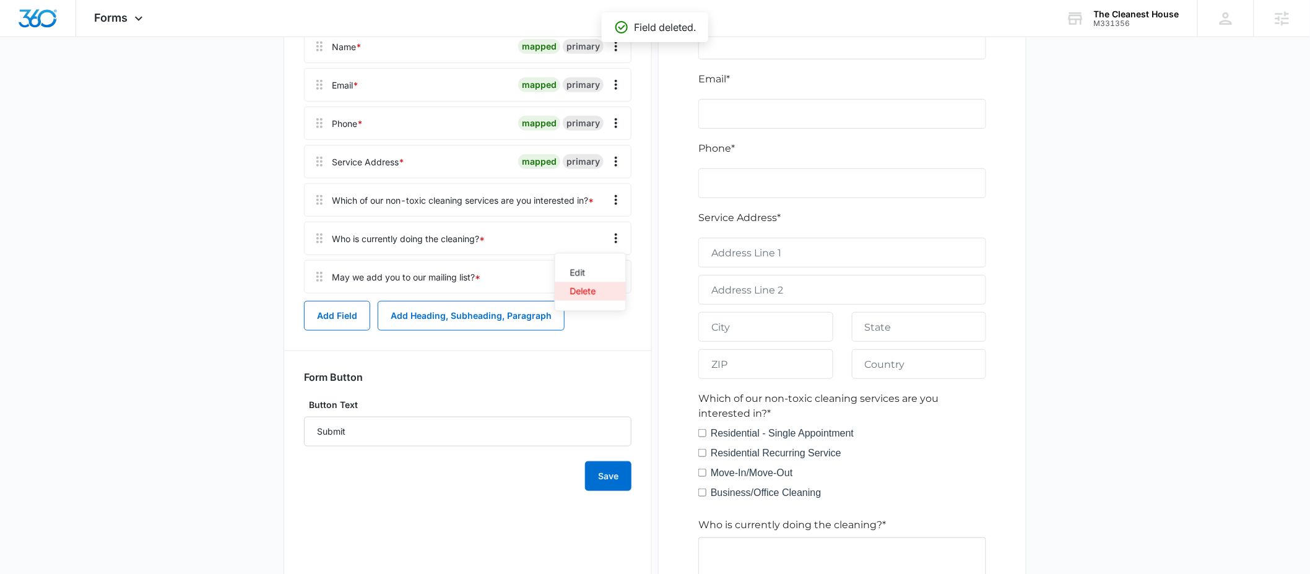
click at [601, 295] on button "Delete" at bounding box center [590, 291] width 71 height 19
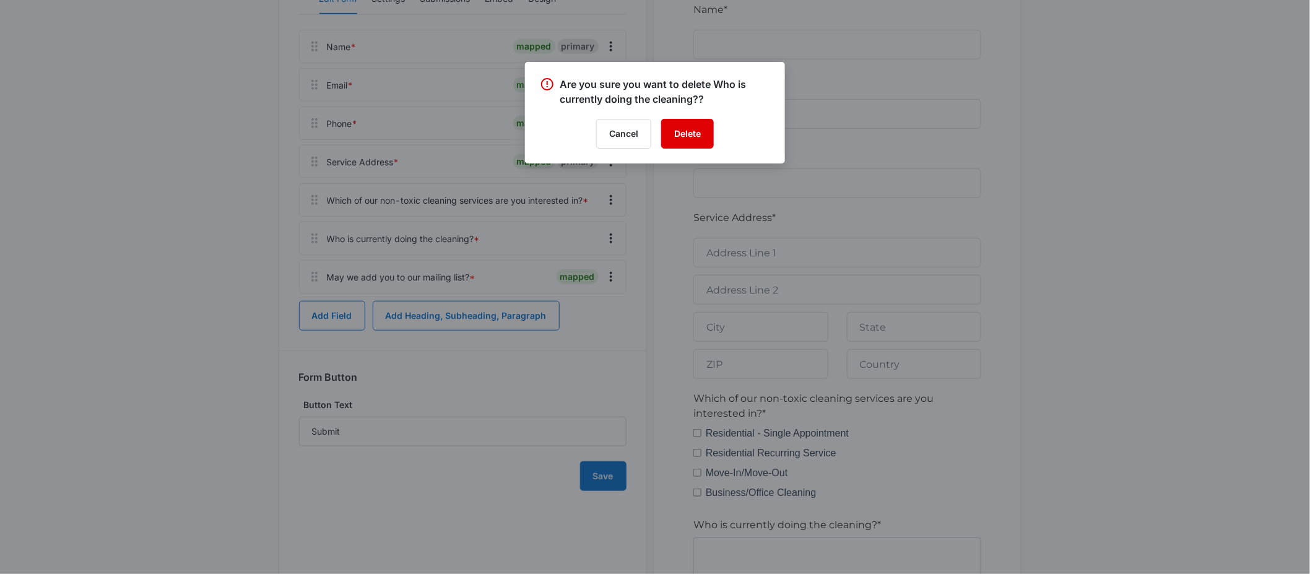
click at [707, 137] on button "Delete" at bounding box center [687, 134] width 53 height 30
click at [403, 311] on div at bounding box center [655, 287] width 1310 height 574
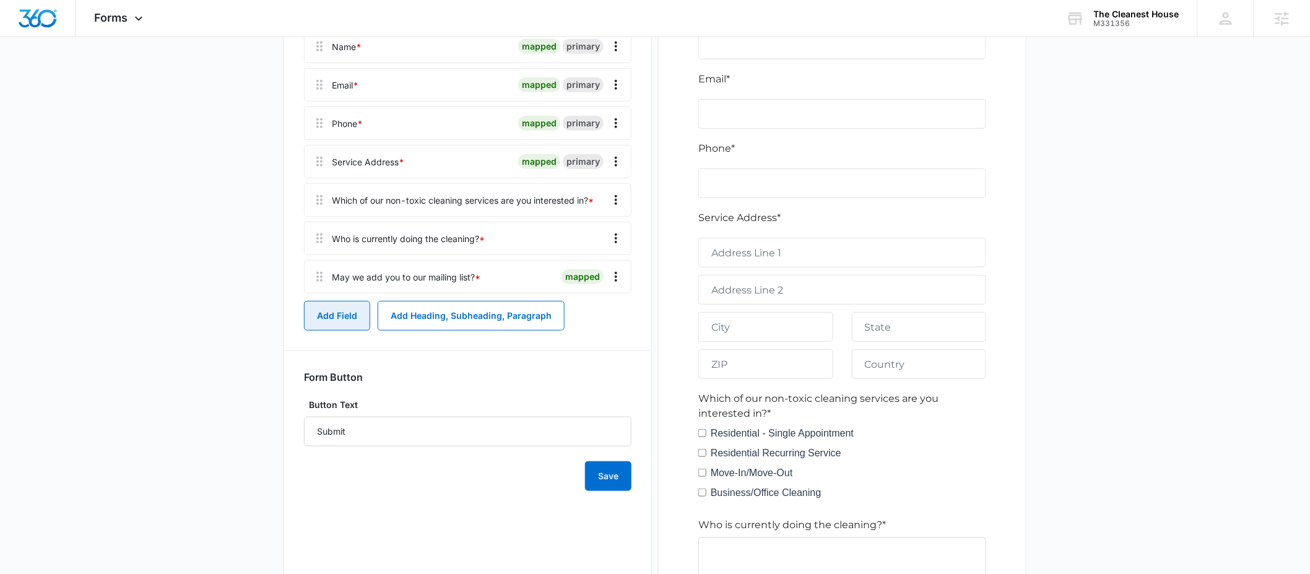
click at [315, 314] on button "Add Field" at bounding box center [337, 316] width 66 height 30
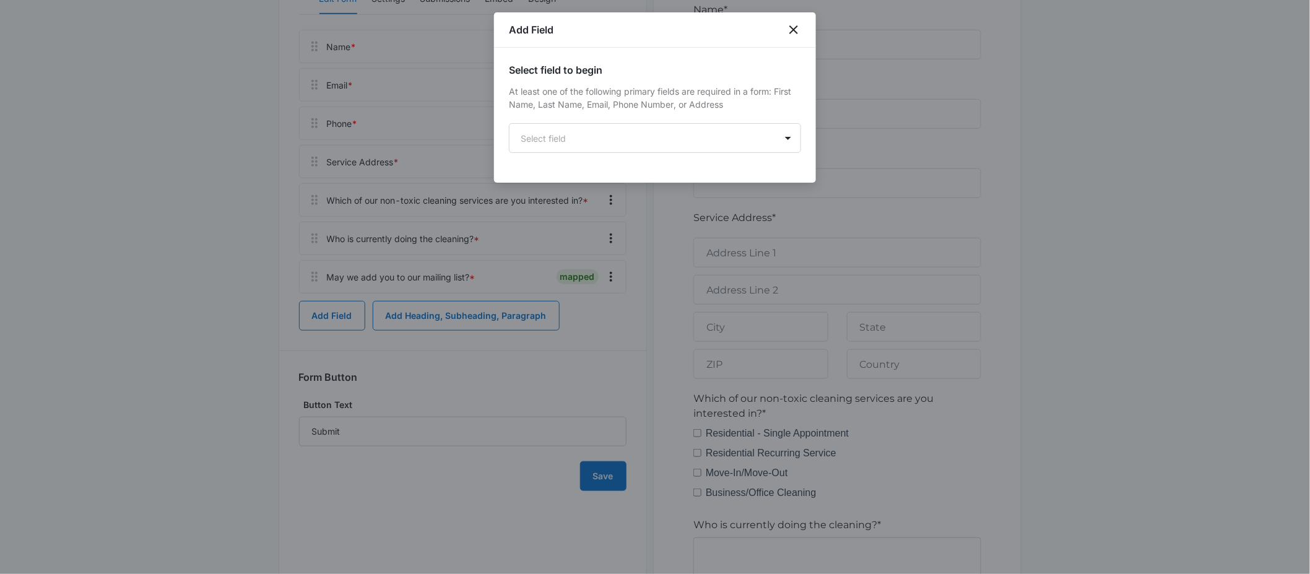
click at [584, 155] on div "Select field to begin At least one of the following primary fields are required…" at bounding box center [655, 115] width 322 height 135
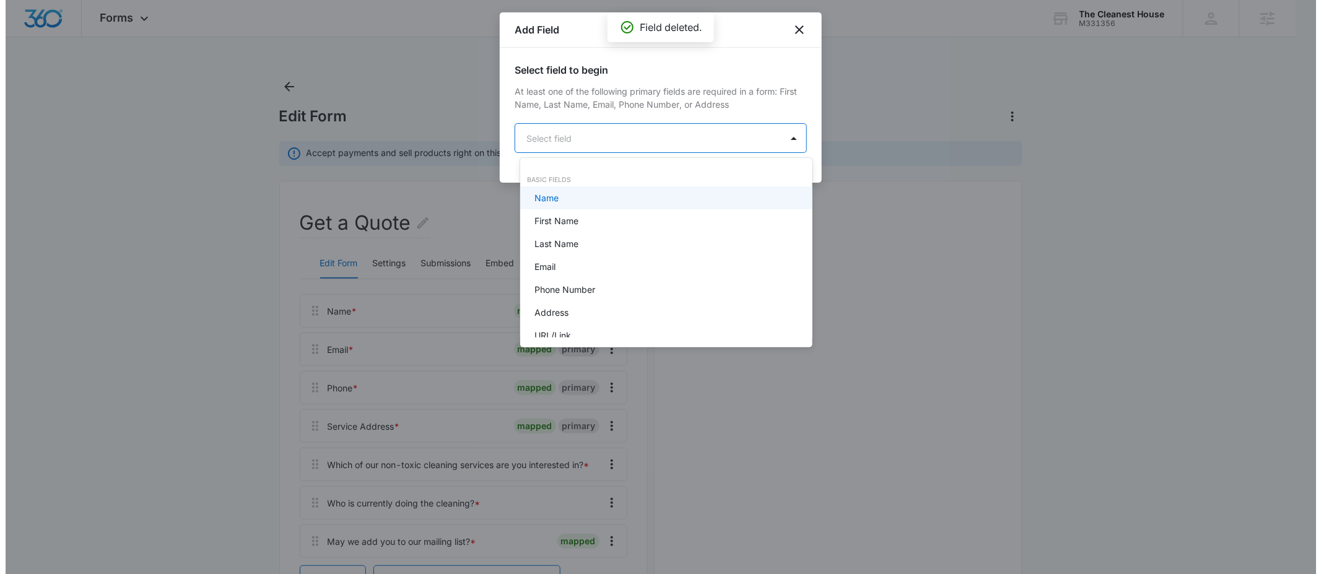
scroll to position [0, 0]
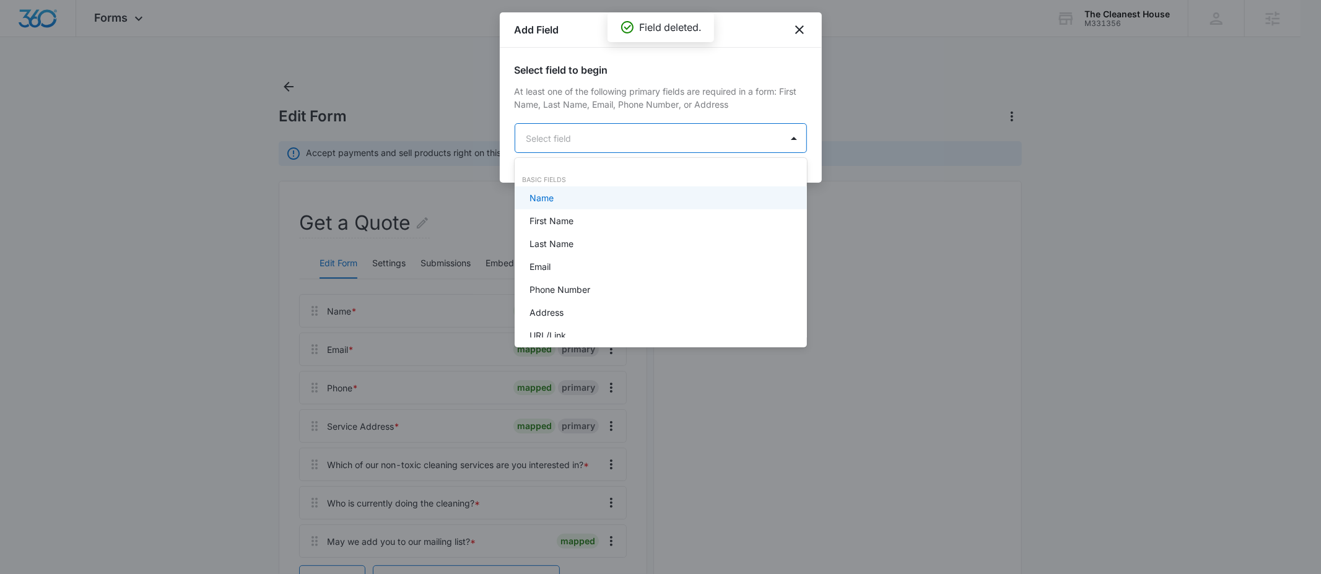
click at [583, 137] on body "Forms Apps Reputation Forms CRM Email Social POS Content Ads Intelligence Files…" at bounding box center [660, 287] width 1321 height 574
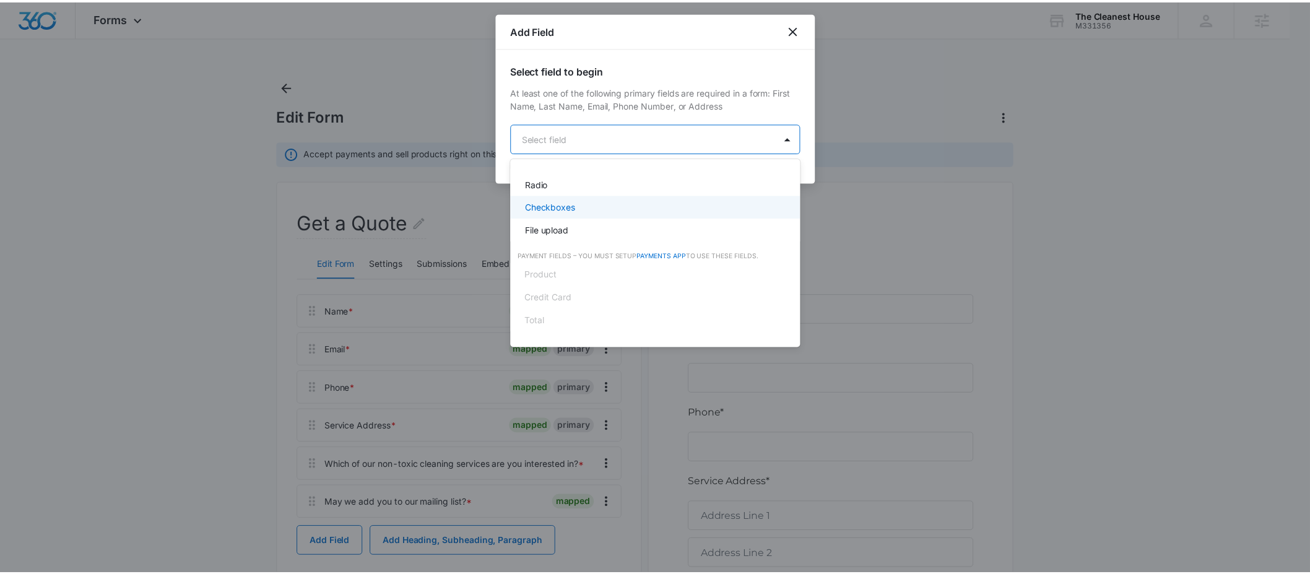
scroll to position [310, 0]
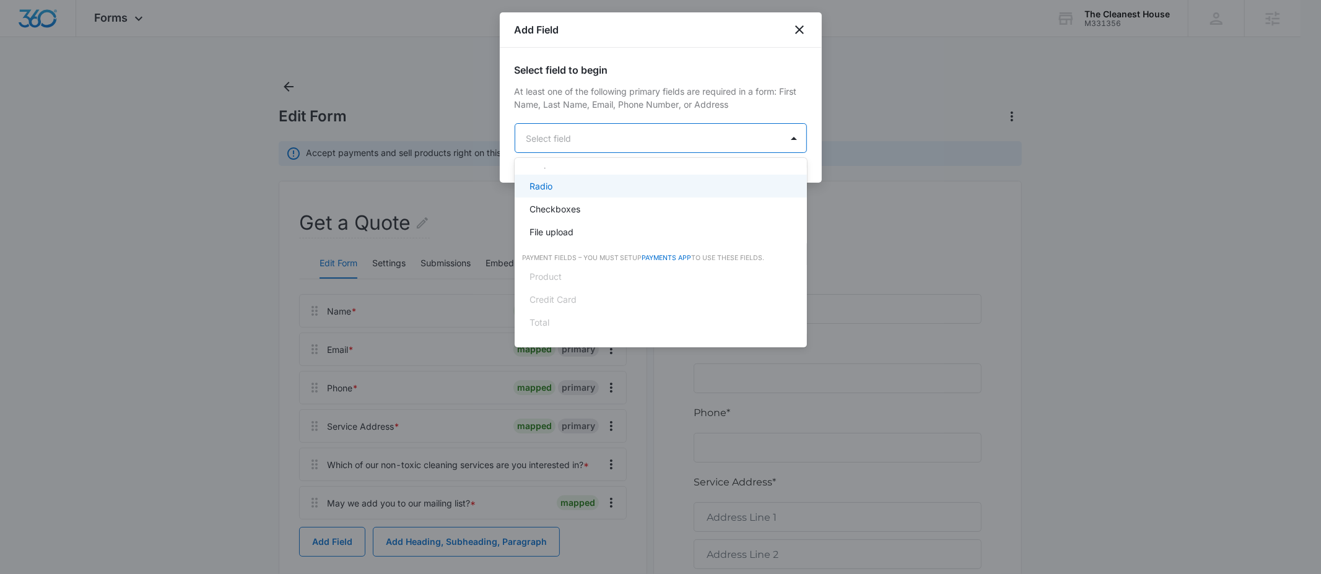
click at [546, 185] on p "Radio" at bounding box center [540, 186] width 23 height 13
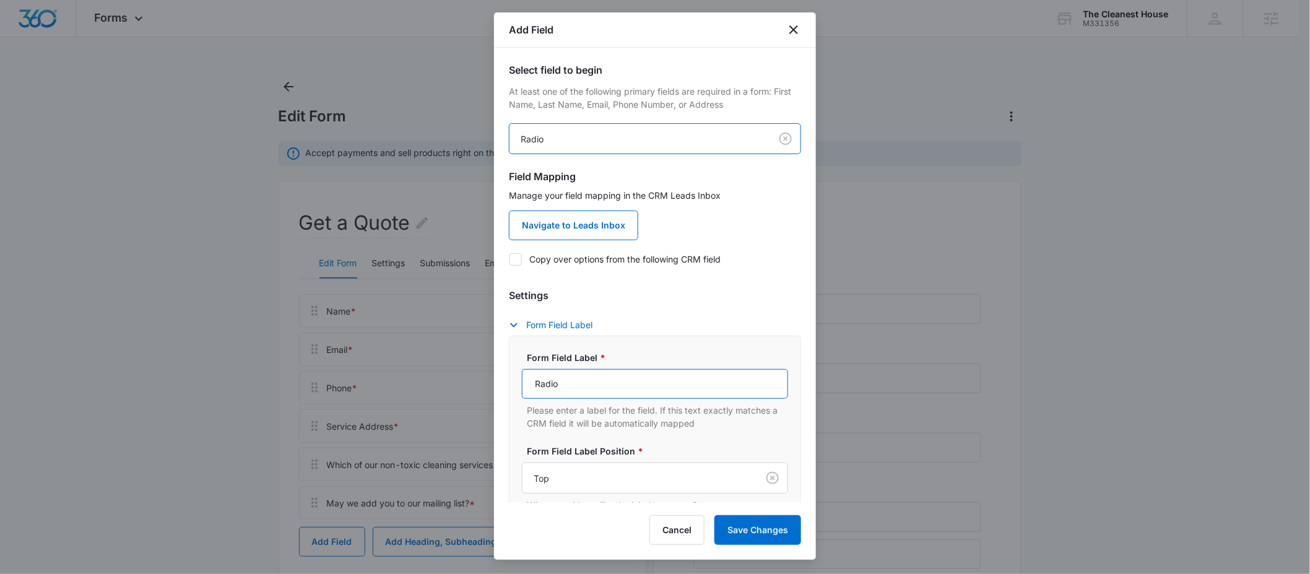
click at [587, 390] on input "Radio" at bounding box center [655, 384] width 266 height 30
paste input "Who is currently doing the cleaning?"
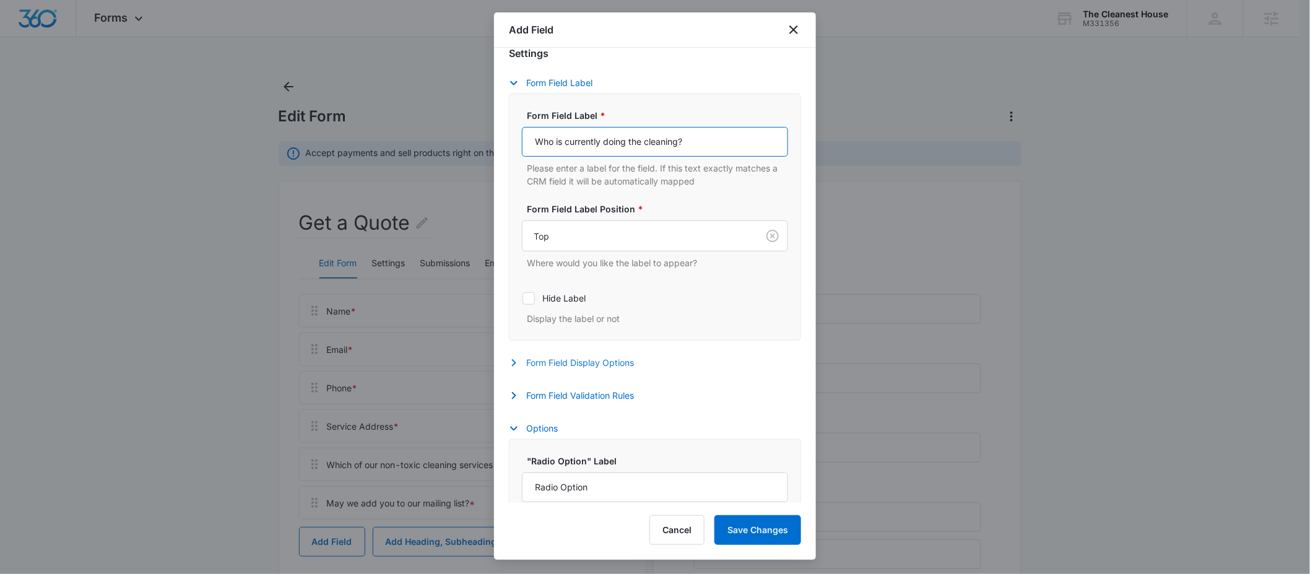
type input "Who is currently doing the cleaning?"
click at [580, 398] on button "Form Field Validation Rules" at bounding box center [577, 395] width 137 height 15
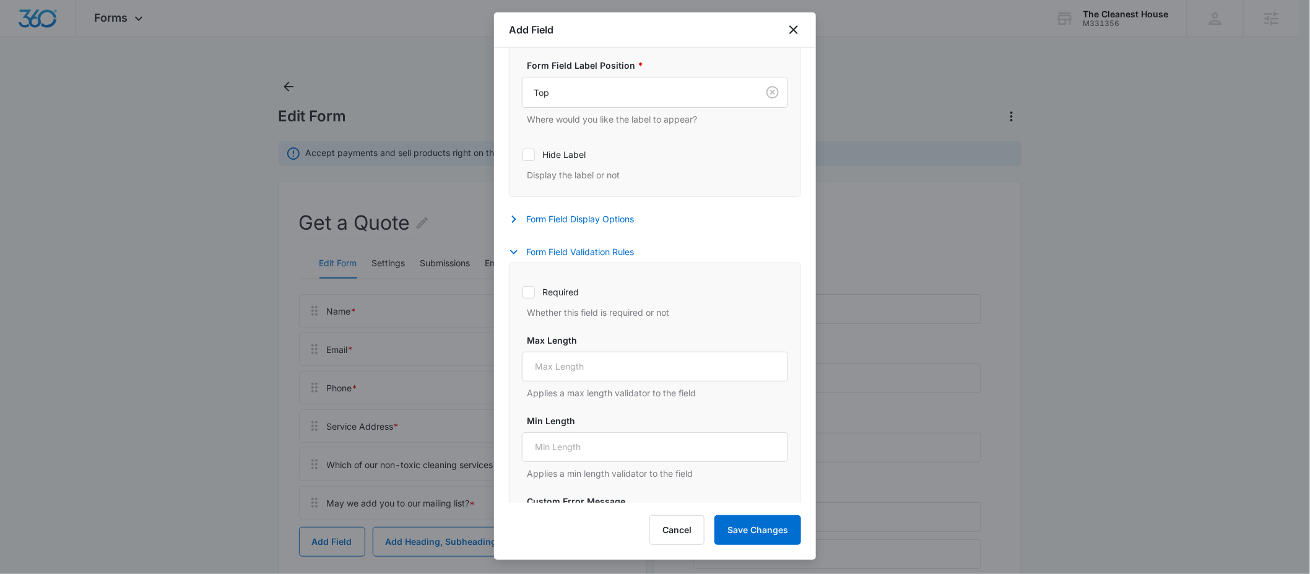
click at [567, 295] on label "Required" at bounding box center [655, 291] width 266 height 13
click at [523, 292] on input "Required" at bounding box center [522, 292] width 1 height 1
checkbox input "true"
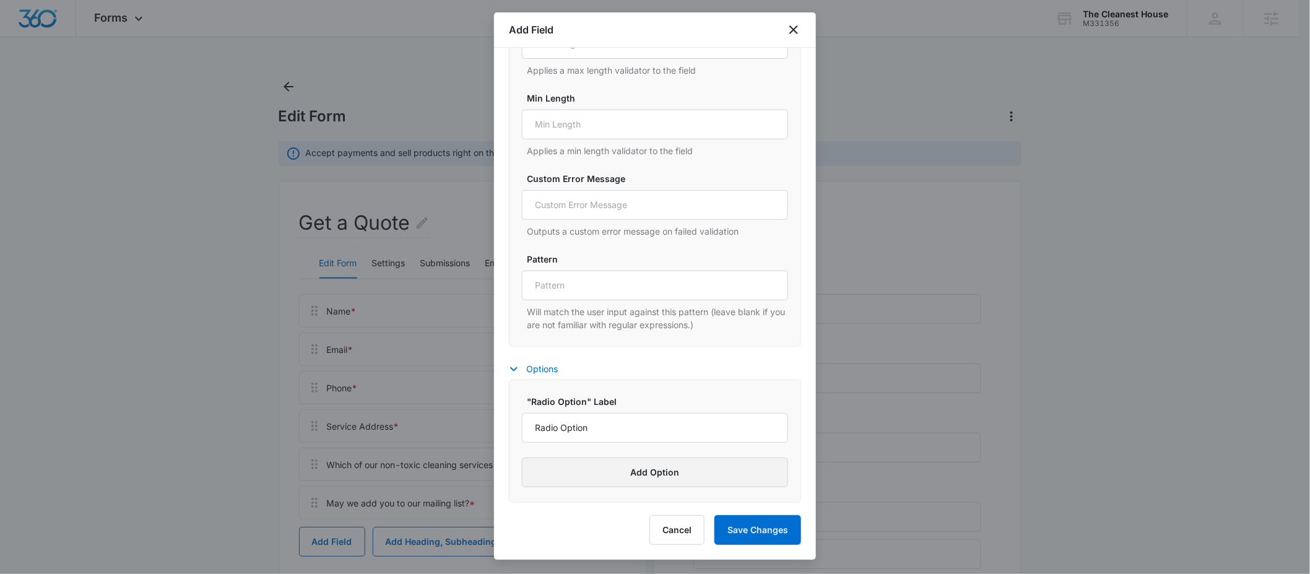
click at [679, 464] on button "Add Option" at bounding box center [655, 473] width 266 height 30
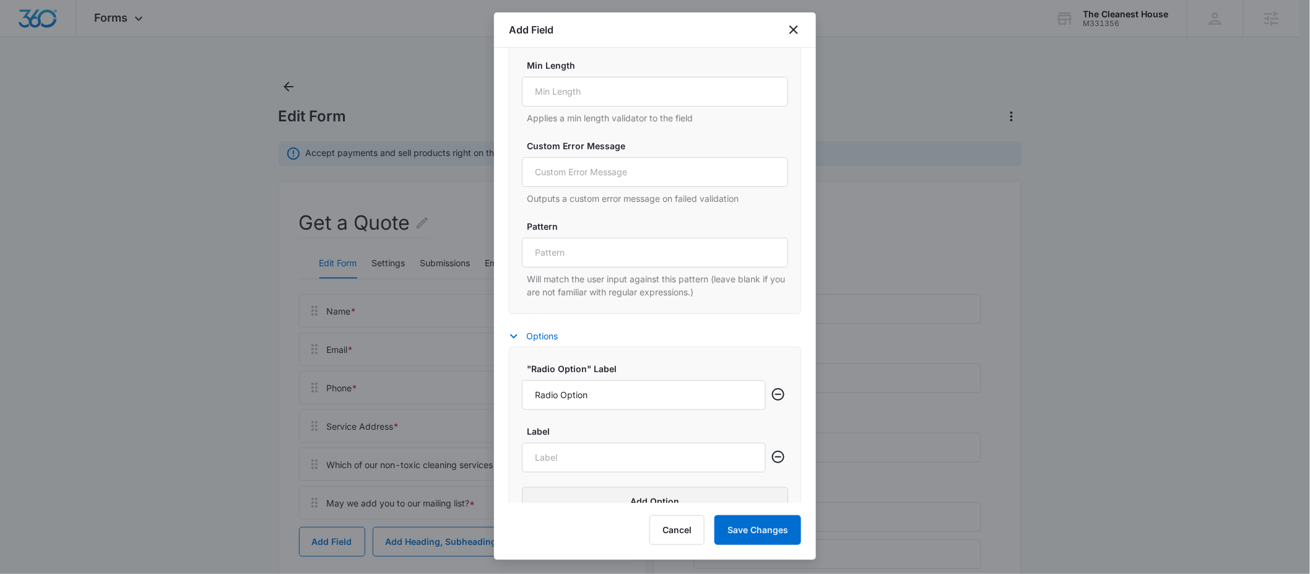
scroll to position [774, 0]
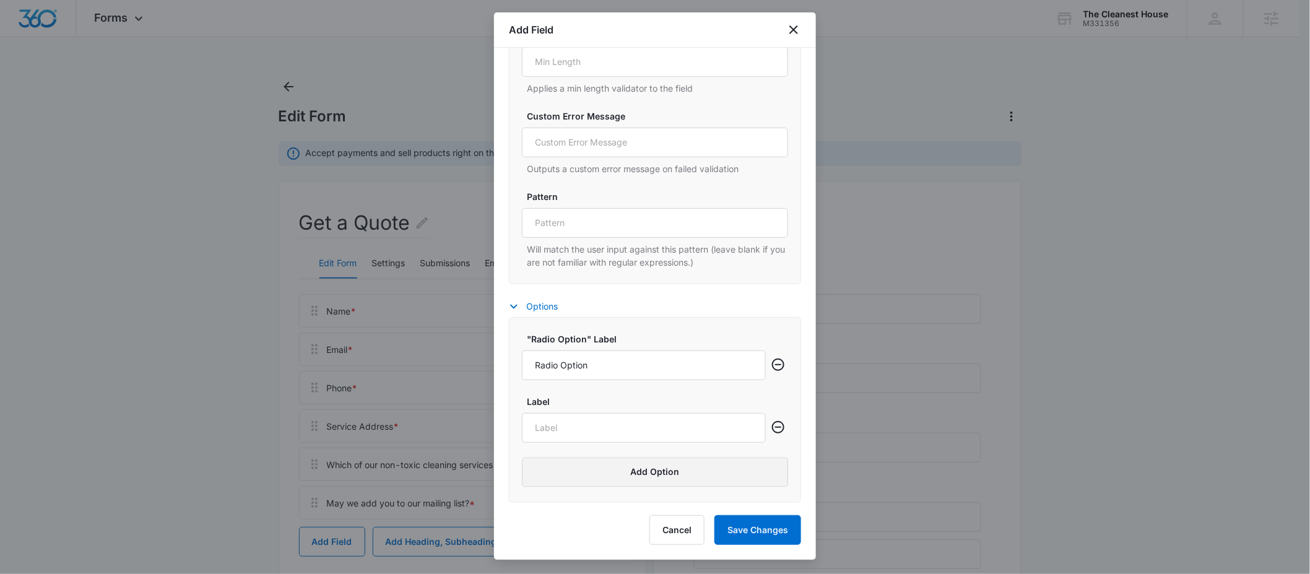
click at [675, 458] on button "Add Option" at bounding box center [655, 473] width 266 height 30
drag, startPoint x: 602, startPoint y: 364, endPoint x: 484, endPoint y: 364, distance: 117.7
click at [484, 364] on body "Forms Apps Reputation Forms CRM Email Social POS Content Ads Intelligence Files…" at bounding box center [655, 478] width 1310 height 957
paste input "A cleaning business or professional cleaner"
click at [536, 367] on input "A cleaning business or professional cleaner" at bounding box center [644, 362] width 244 height 30
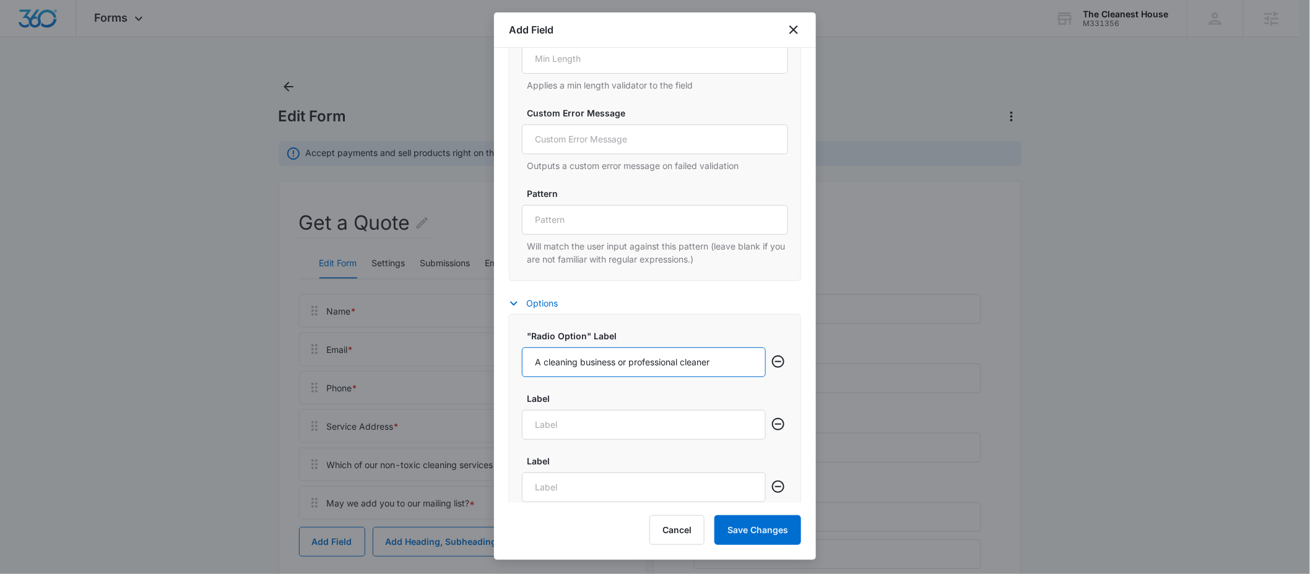
click at [751, 361] on input "A cleaning business or professional cleaner" at bounding box center [644, 362] width 244 height 30
click at [721, 364] on input "A cleaning business or professional cleaner" at bounding box center [644, 362] width 244 height 30
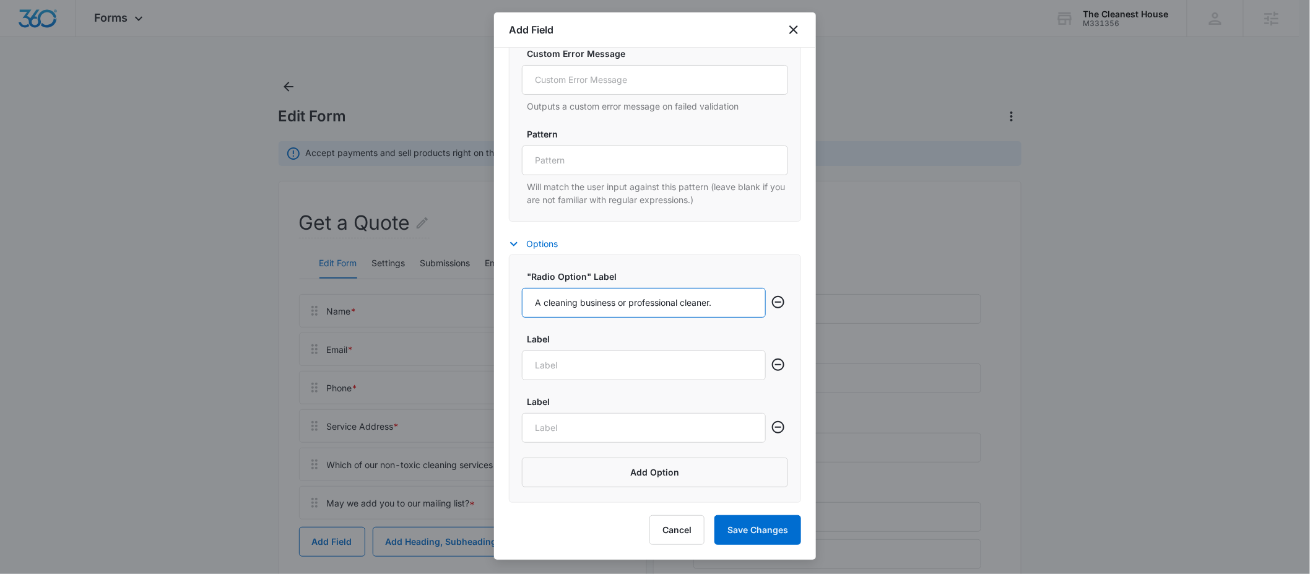
scroll to position [837, 0]
type input "A cleaning business or professional cleaner."
click at [593, 371] on input "Label" at bounding box center [644, 366] width 244 height 30
paste input "I do the cleaning myself."
type input "I do the cleaning myself."
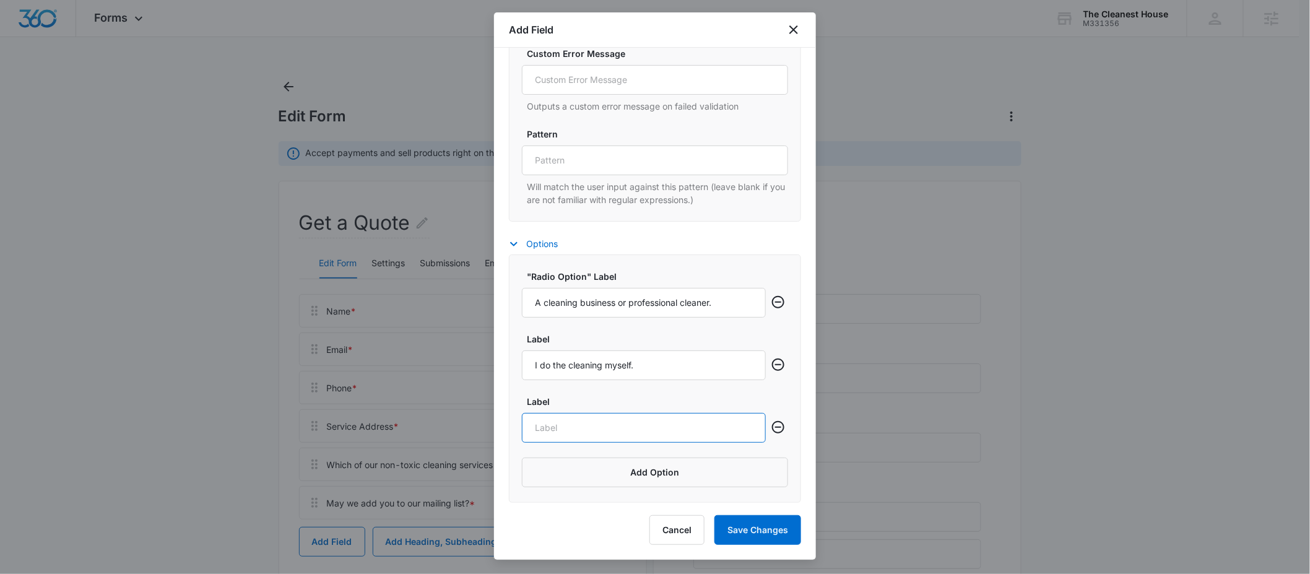
click at [572, 424] on input "Label" at bounding box center [644, 428] width 244 height 30
paste input "My spouse, partner, children, or housemates pitch in - it's a group effort."
drag, startPoint x: 532, startPoint y: 428, endPoint x: 464, endPoint y: 430, distance: 67.5
click at [393, 423] on body "Forms Apps Reputation Forms CRM Email Social POS Content Ads Intelligence Files…" at bounding box center [655, 478] width 1310 height 957
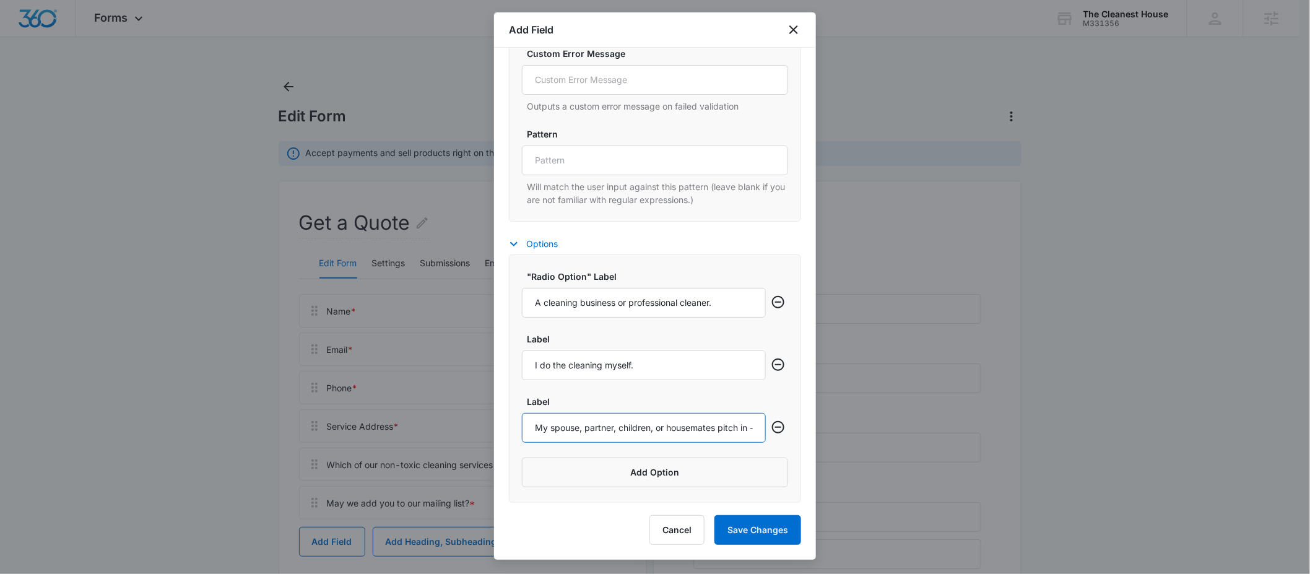
click at [542, 430] on input "My spouse, partner, children, or housemates pitch in - it's a group effort." at bounding box center [644, 428] width 244 height 30
click at [538, 427] on input "My spouse, partner, children, or housemates pitch in - it's a group effort." at bounding box center [644, 428] width 244 height 30
type input "My spouse, partner, children, or housemates pitch in - it's a group effort."
click at [787, 541] on button "Save Changes" at bounding box center [758, 530] width 87 height 30
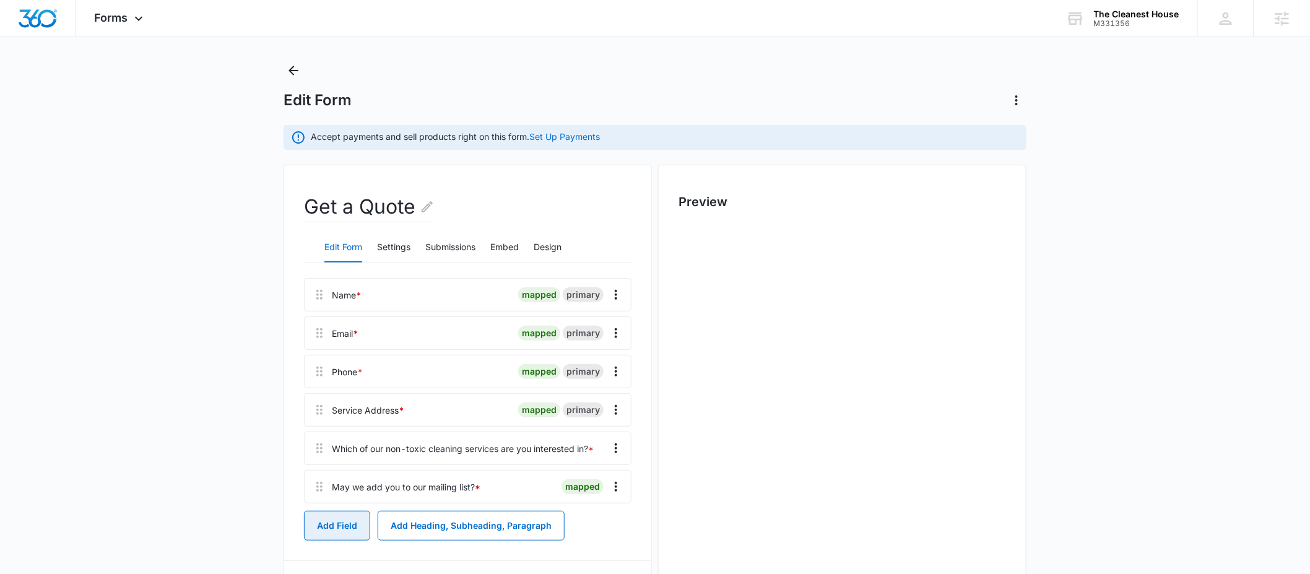
scroll to position [108, 0]
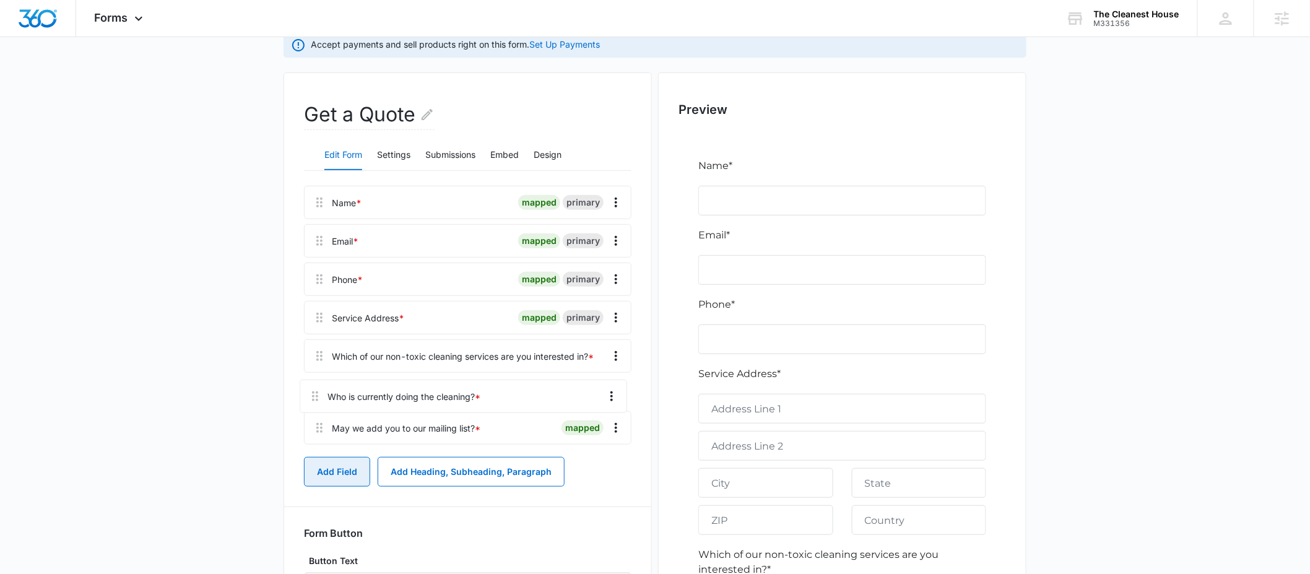
drag, startPoint x: 322, startPoint y: 429, endPoint x: 315, endPoint y: 378, distance: 50.6
click at [315, 378] on div "Name * mapped primary Email * mapped primary Phone * mapped primary Service Add…" at bounding box center [468, 318] width 328 height 264
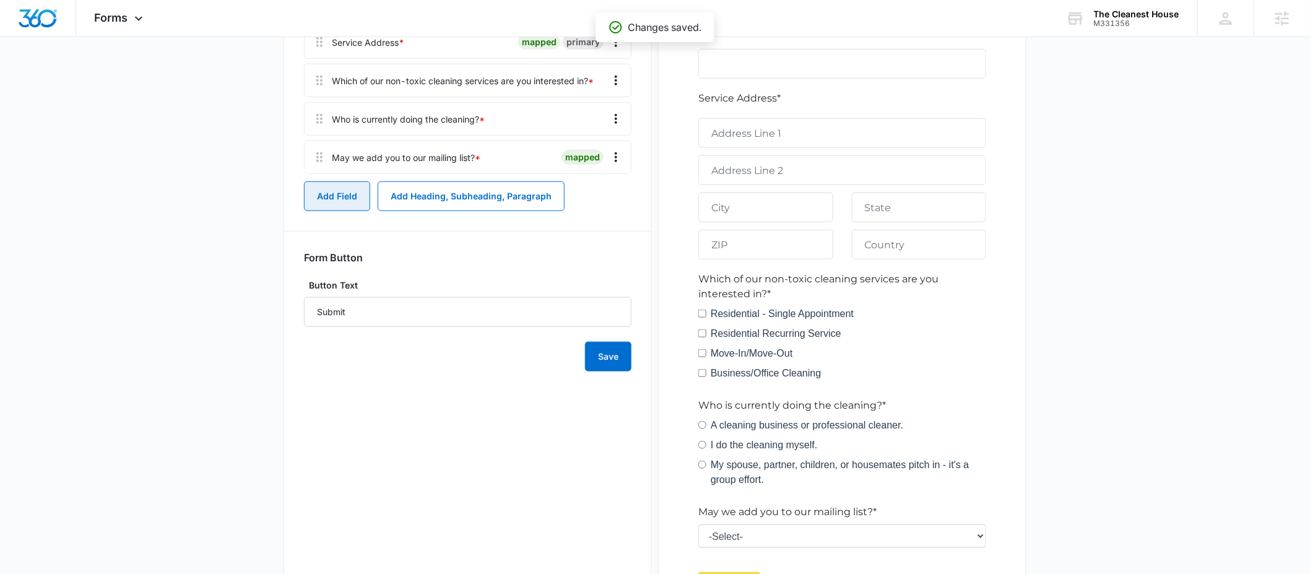
scroll to position [406, 0]
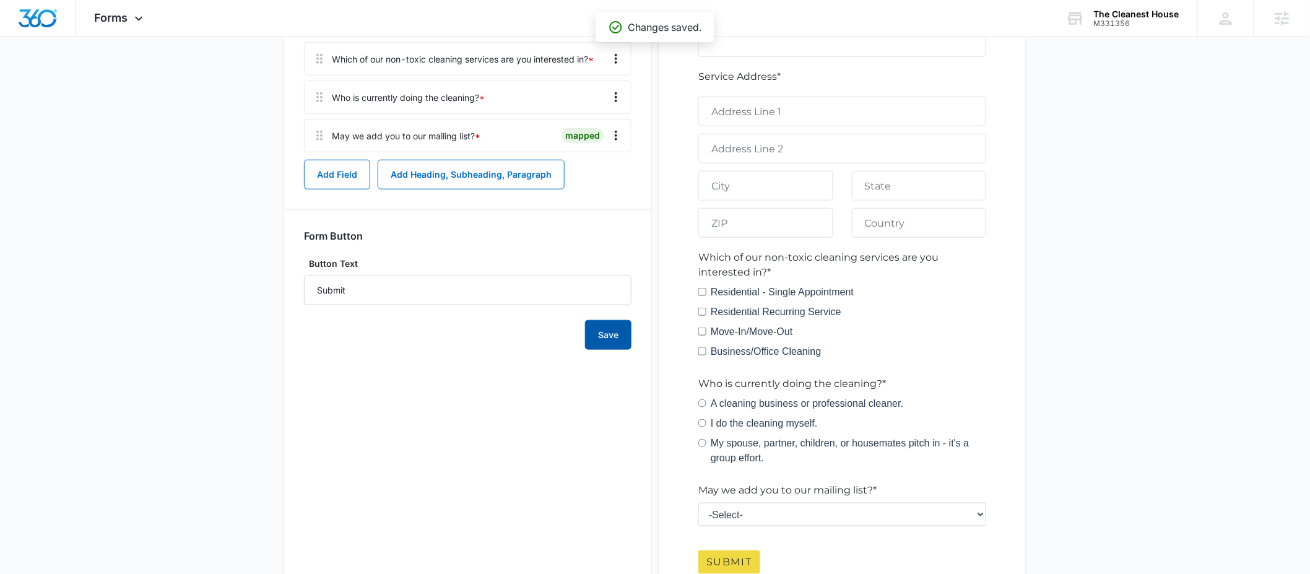
click at [605, 331] on button "Save" at bounding box center [608, 335] width 46 height 30
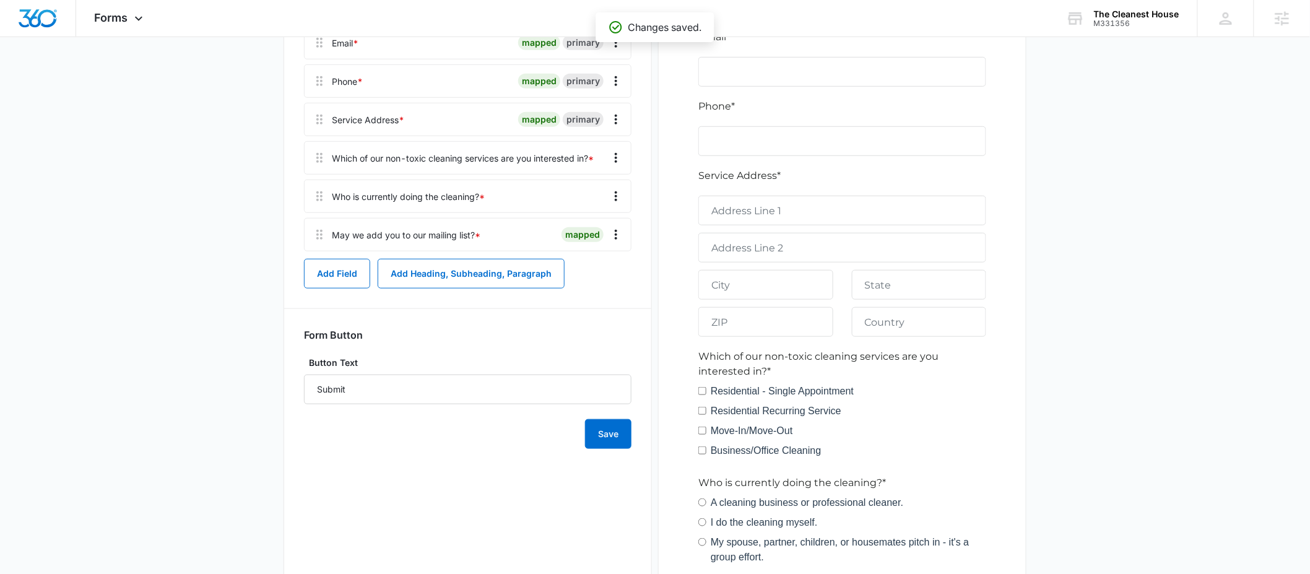
scroll to position [0, 0]
